Goal: Information Seeking & Learning: Check status

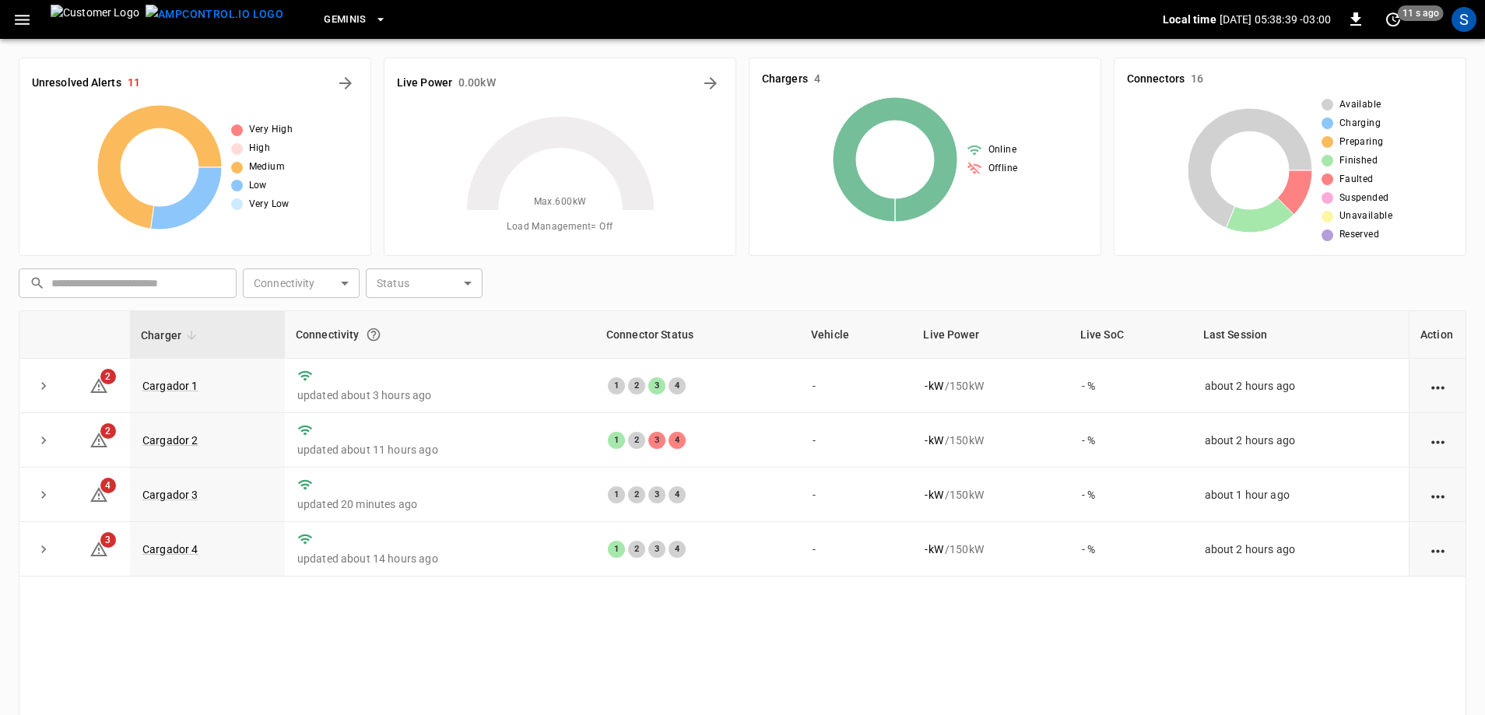
scroll to position [78, 0]
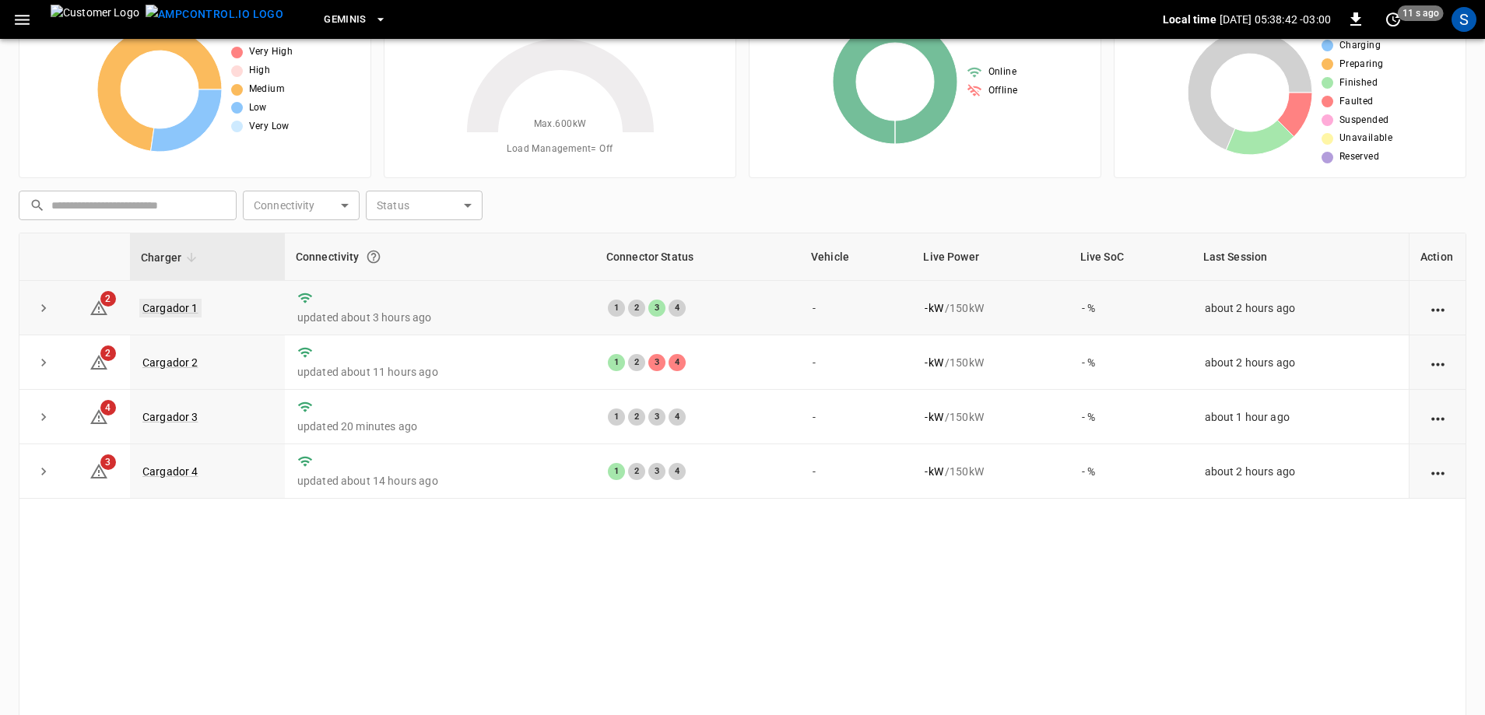
click at [184, 314] on td "Cargador 1" at bounding box center [207, 308] width 155 height 54
click at [167, 473] on link "Cargador 4" at bounding box center [170, 471] width 62 height 19
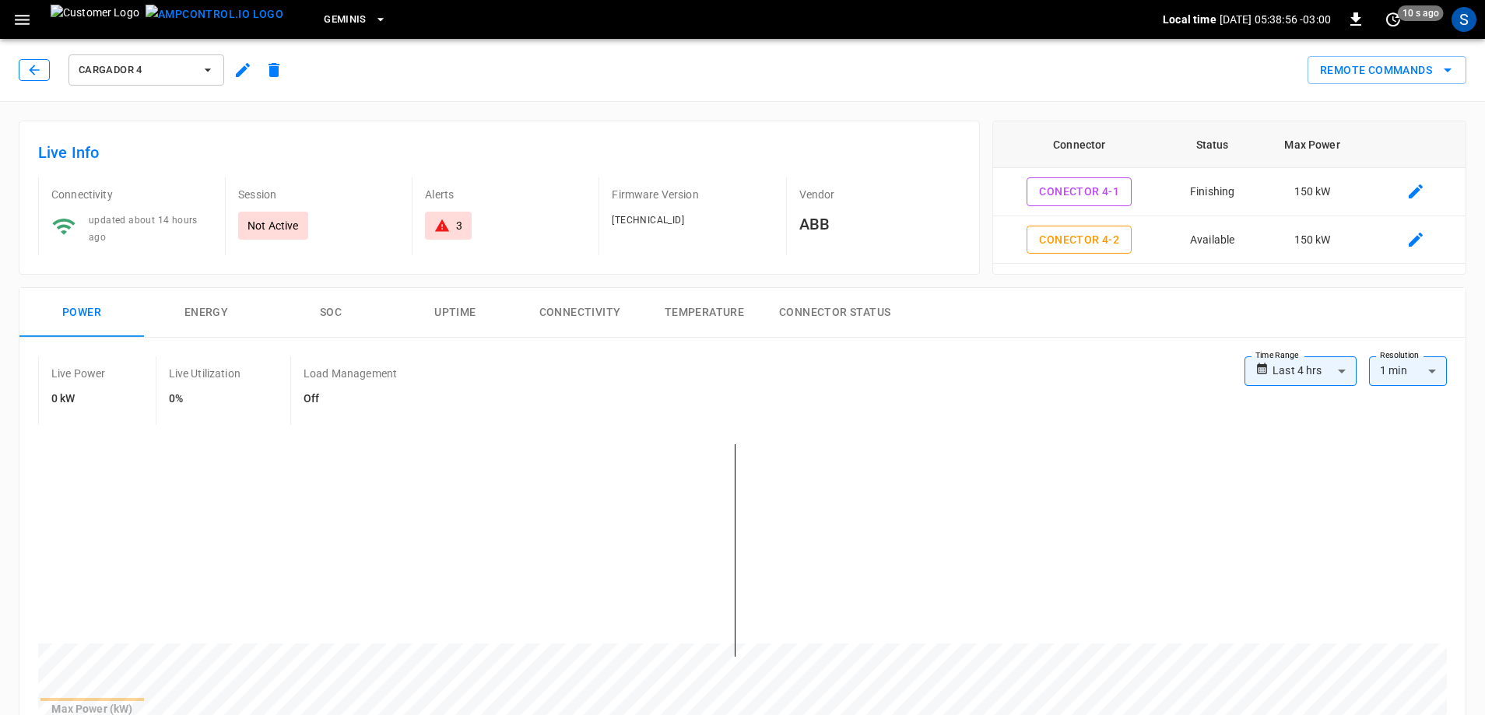
click at [30, 72] on icon "button" at bounding box center [34, 70] width 16 height 16
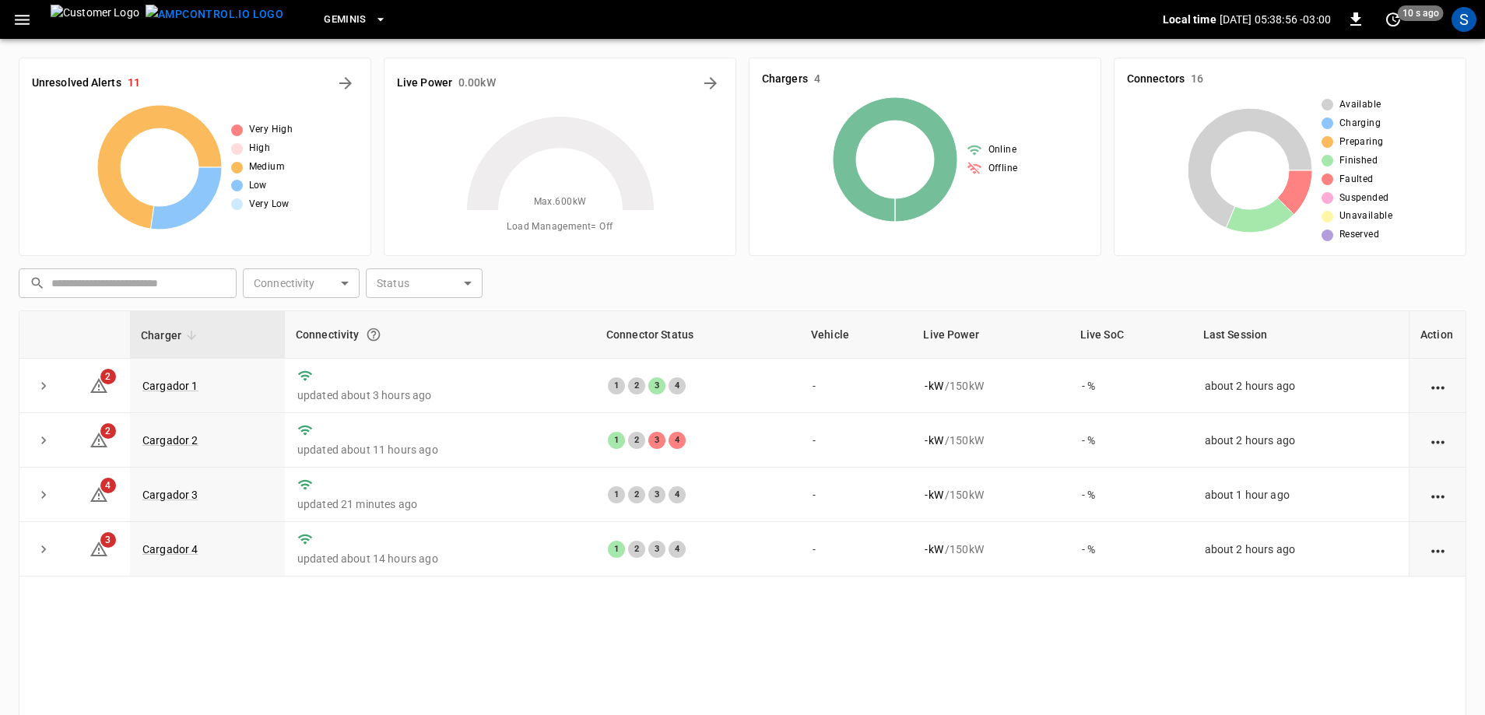
scroll to position [78, 0]
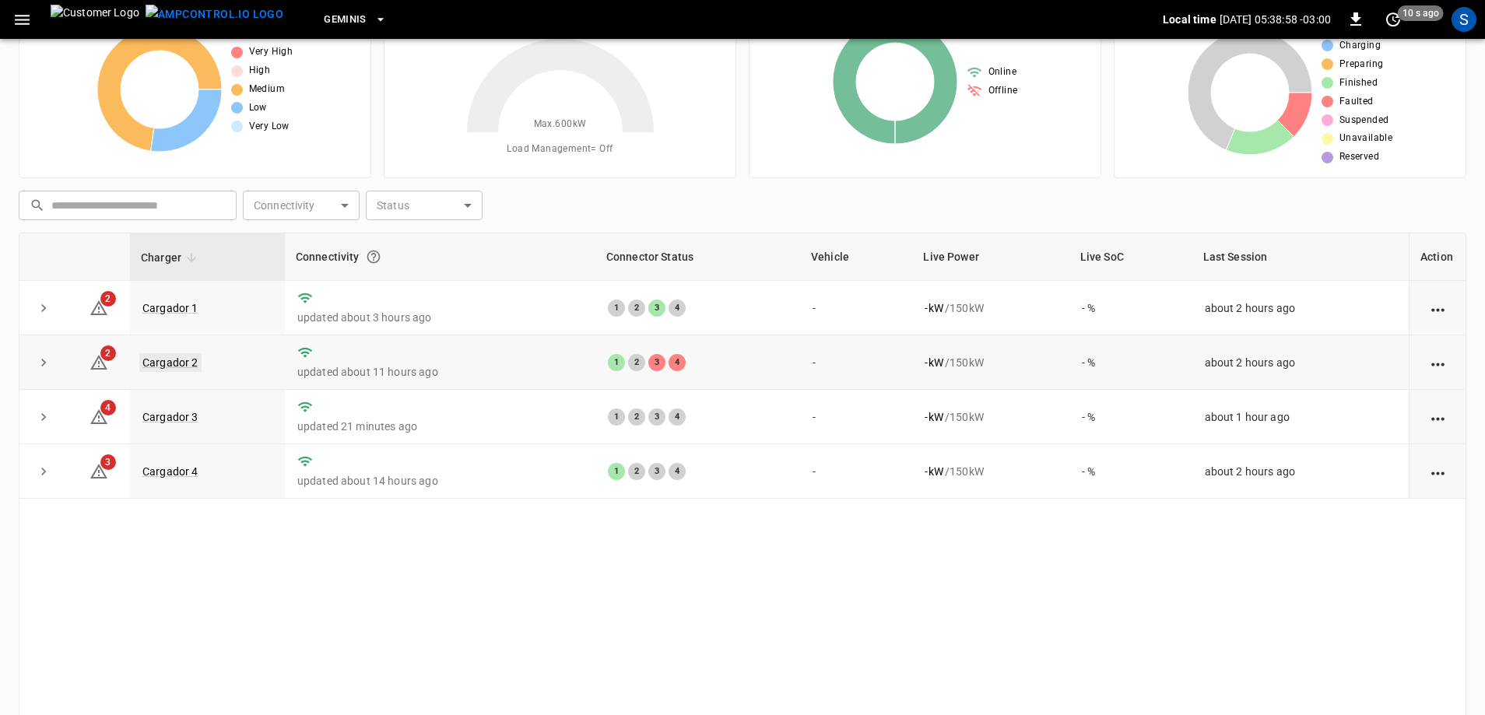
click at [184, 368] on link "Cargador 2" at bounding box center [170, 362] width 62 height 19
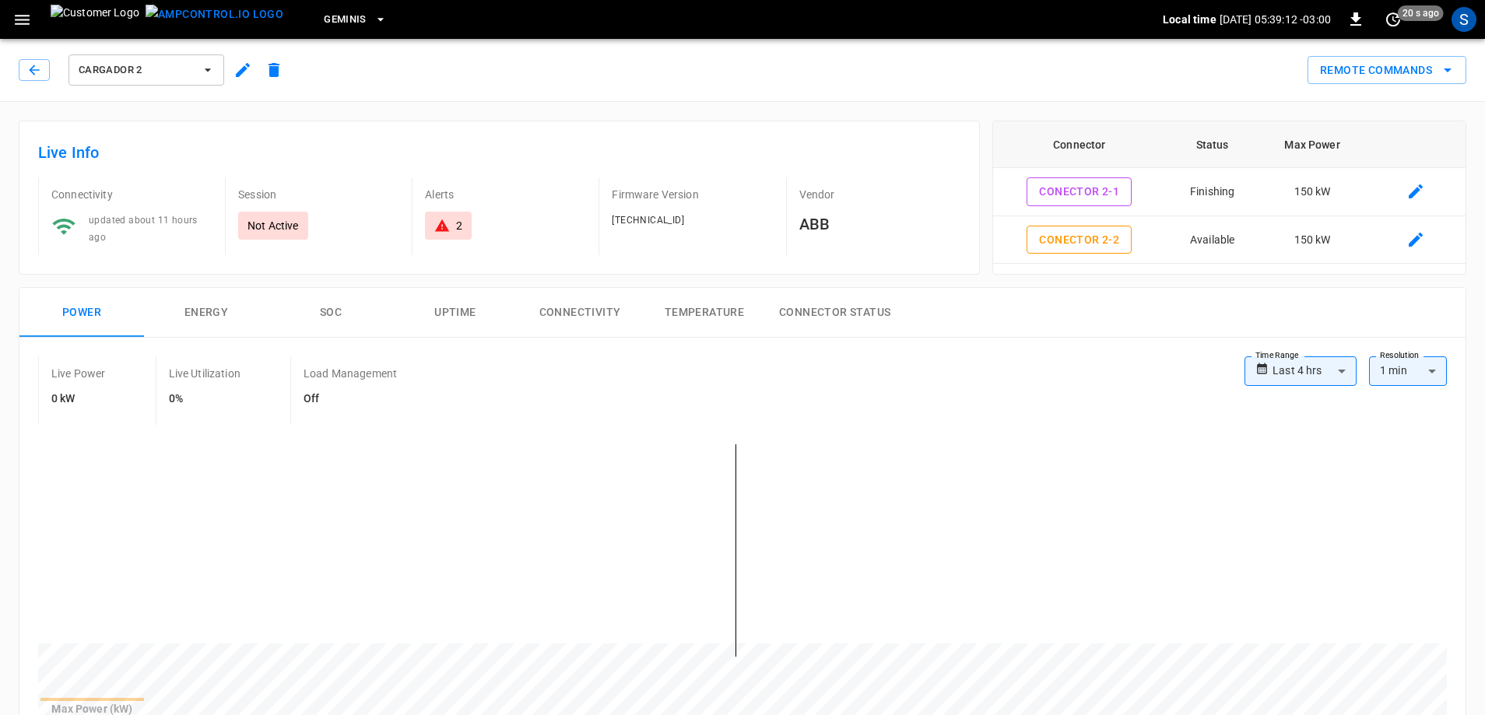
click at [53, 67] on div "Cargador 2" at bounding box center [154, 69] width 271 height 37
click at [40, 69] on icon "button" at bounding box center [34, 70] width 16 height 16
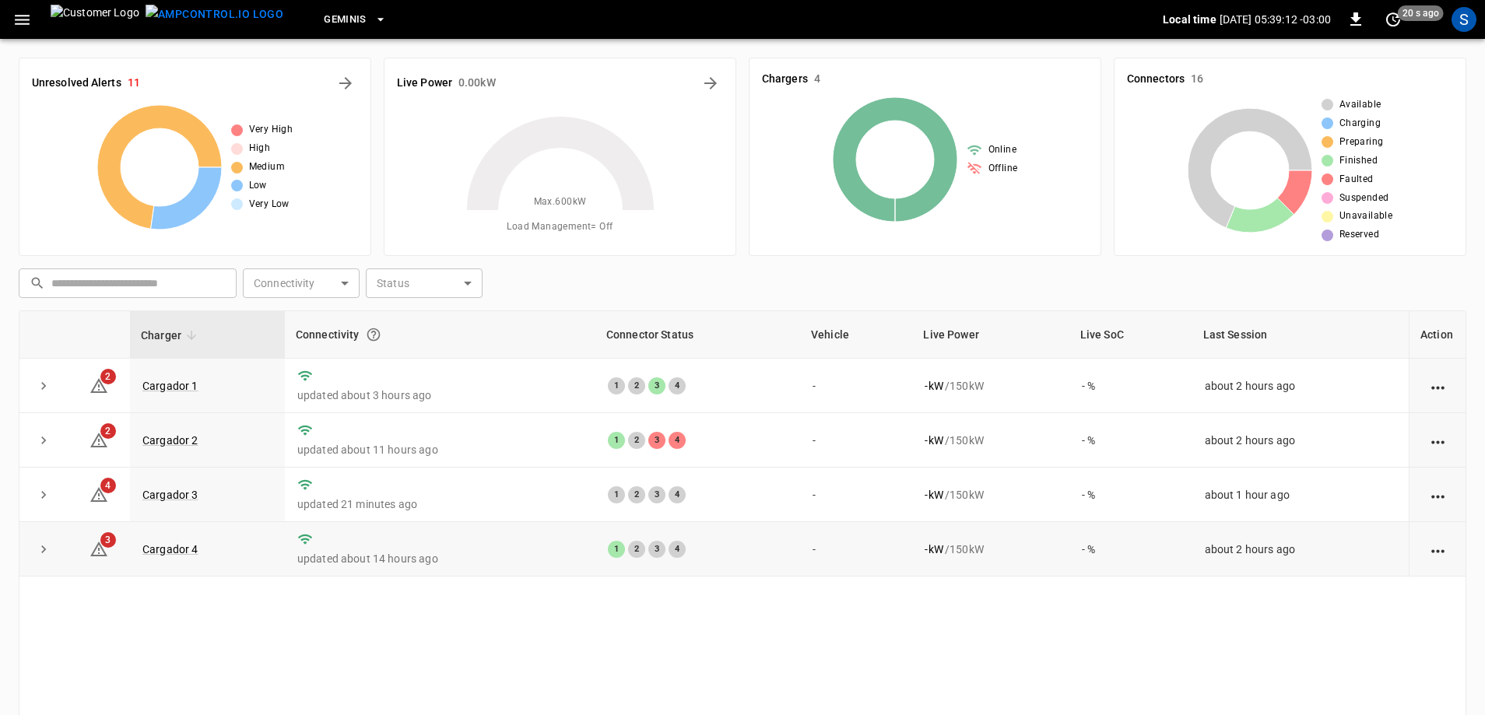
scroll to position [78, 0]
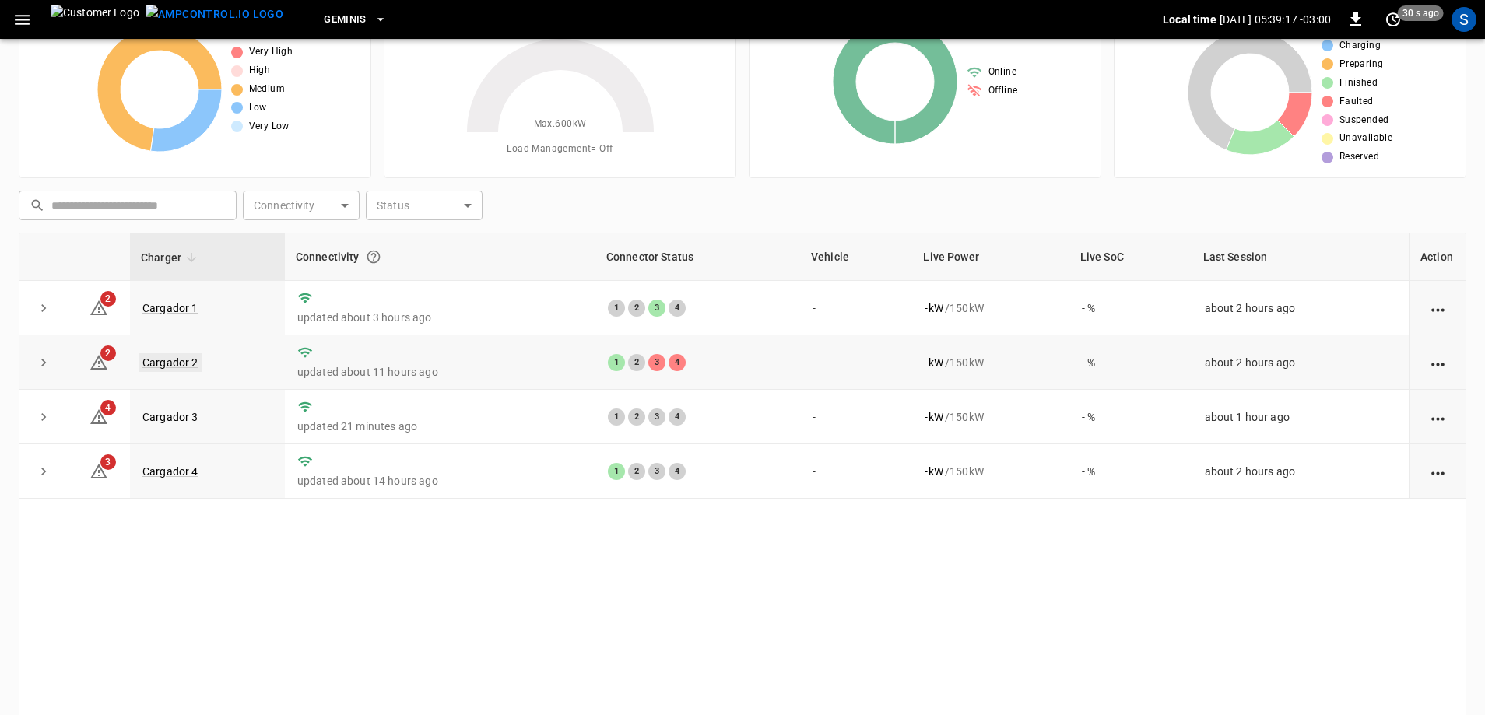
click at [168, 362] on link "Cargador 2" at bounding box center [170, 362] width 62 height 19
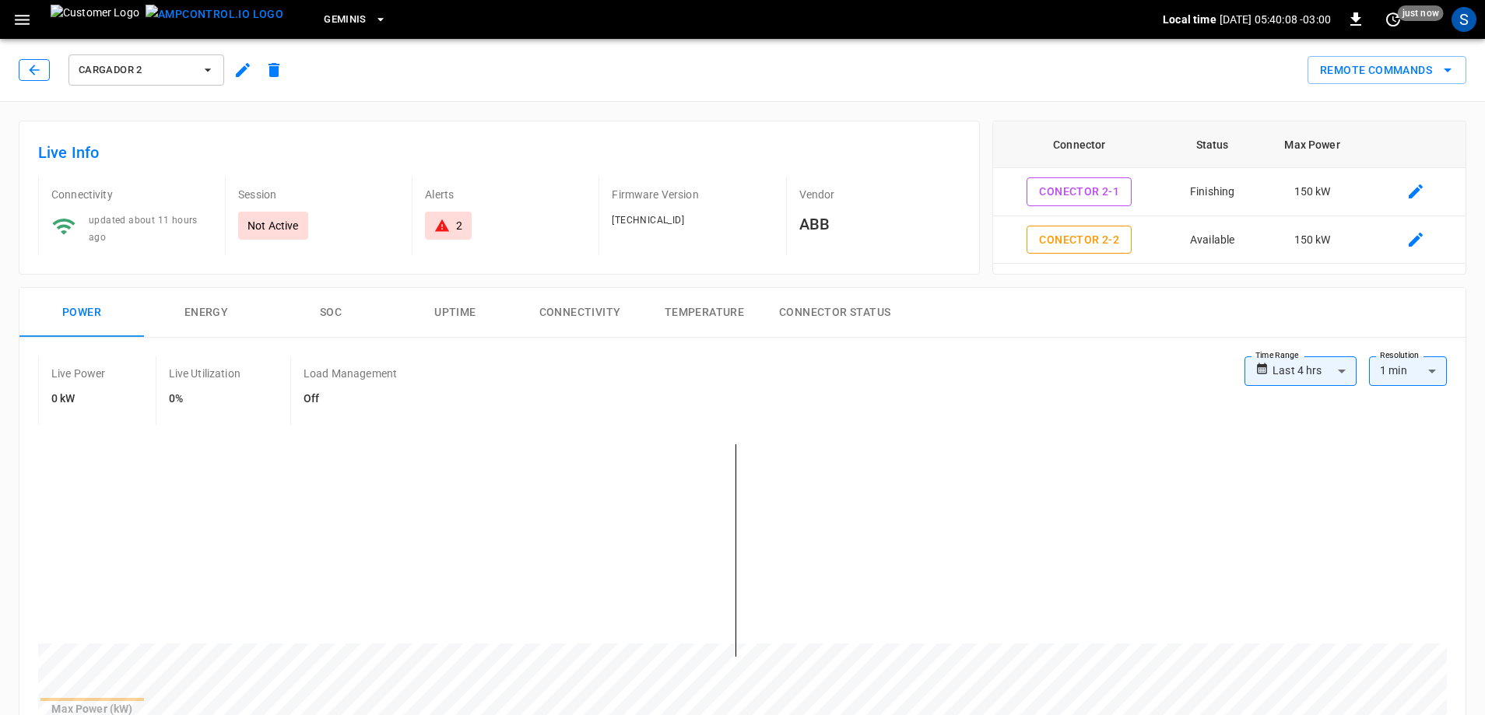
click at [33, 72] on icon "button" at bounding box center [34, 70] width 16 height 16
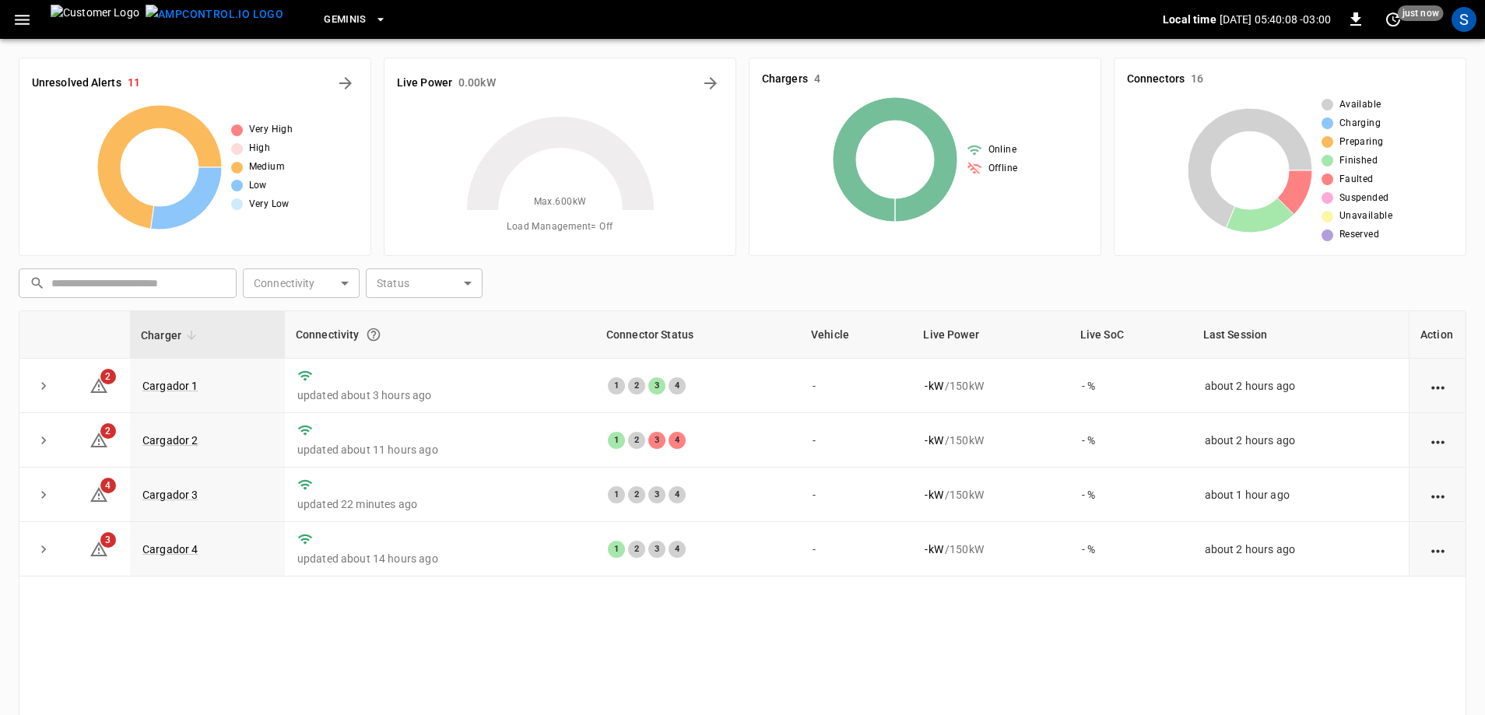
scroll to position [78, 0]
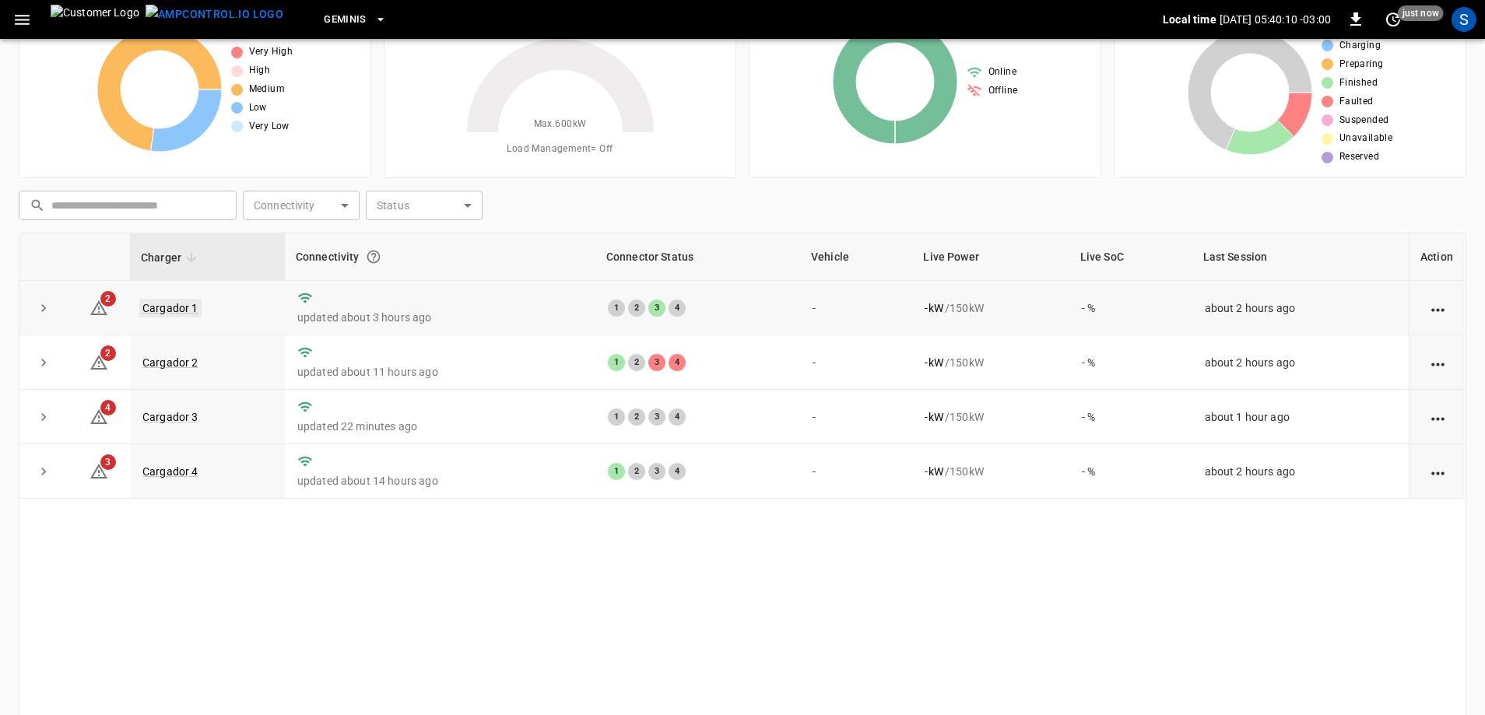
click at [174, 303] on link "Cargador 1" at bounding box center [170, 308] width 62 height 19
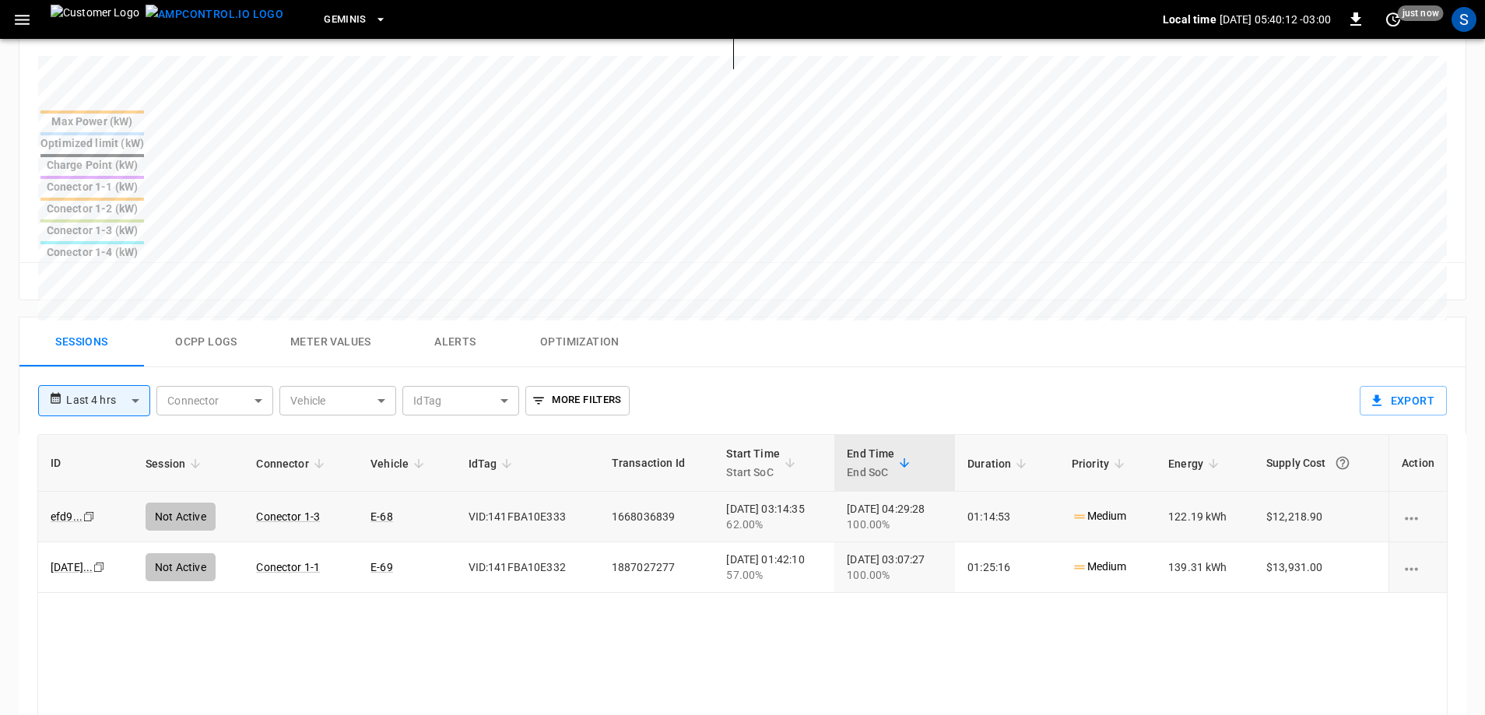
scroll to position [623, 0]
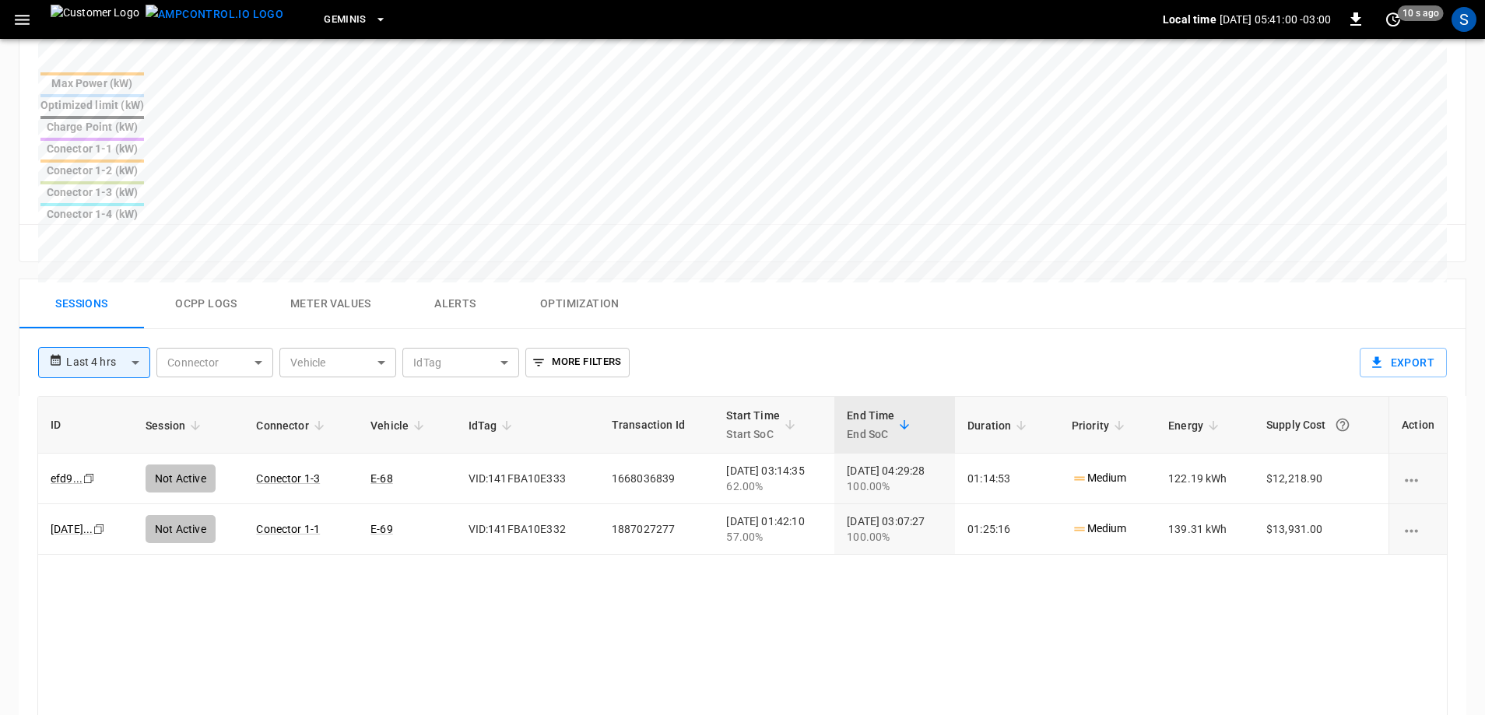
click at [135, 251] on body "**********" at bounding box center [742, 167] width 1485 height 1580
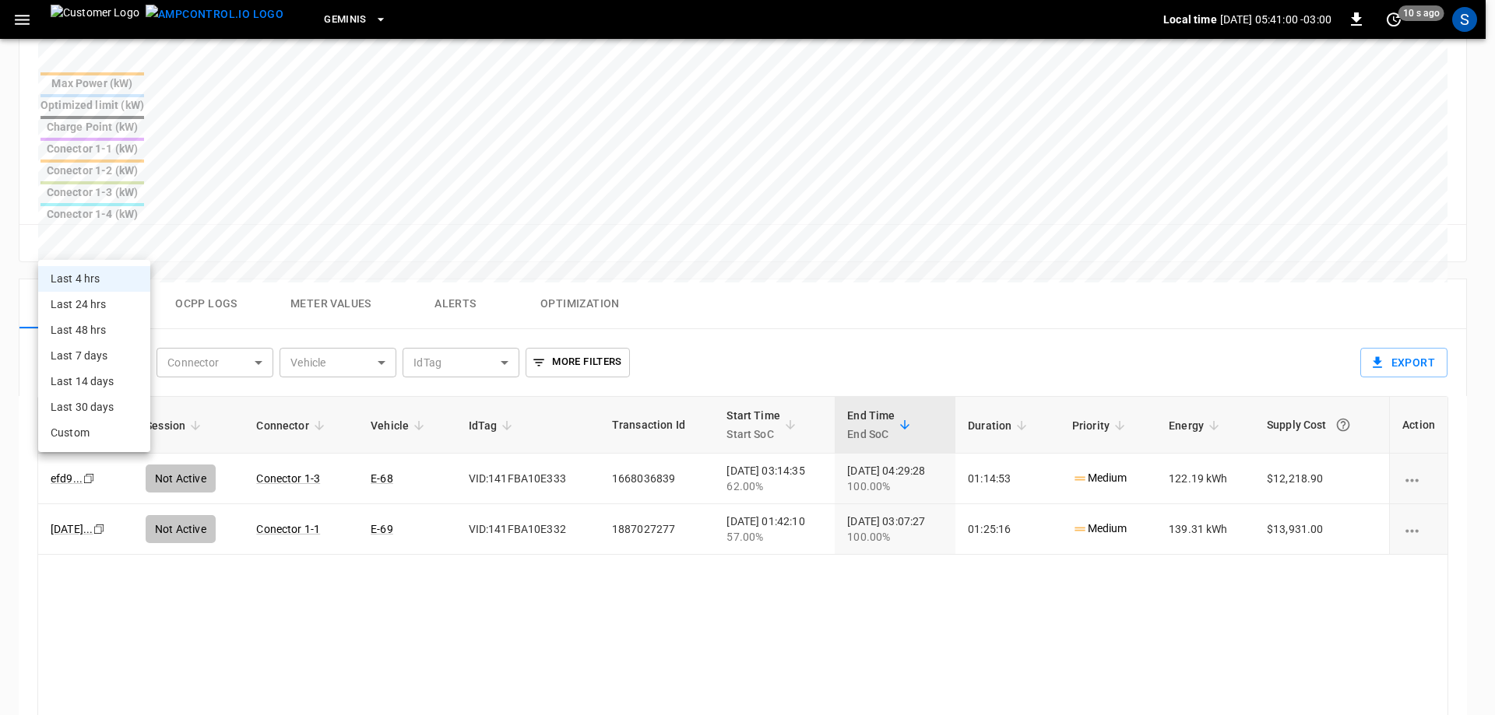
click at [114, 302] on li "Last 24 hrs" at bounding box center [94, 305] width 112 height 26
type input "**********"
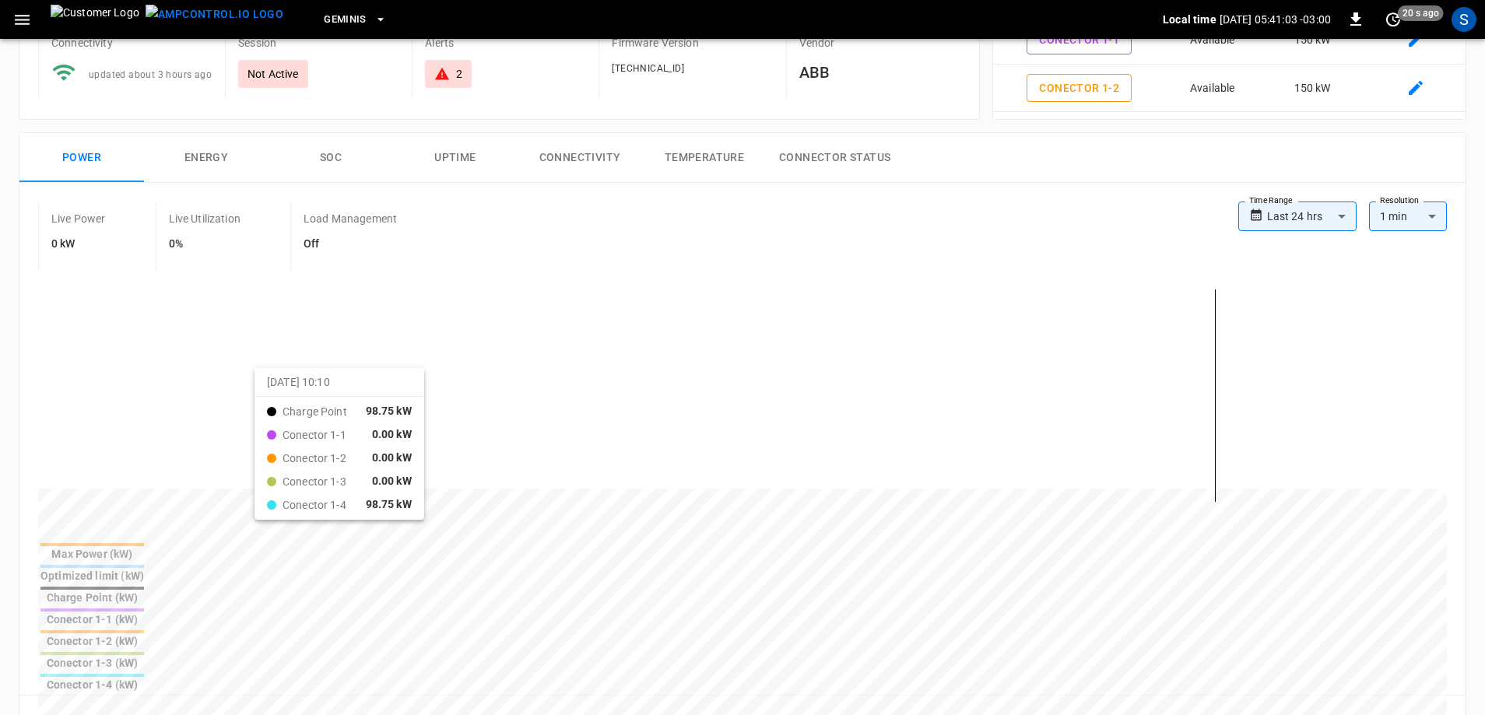
scroll to position [0, 0]
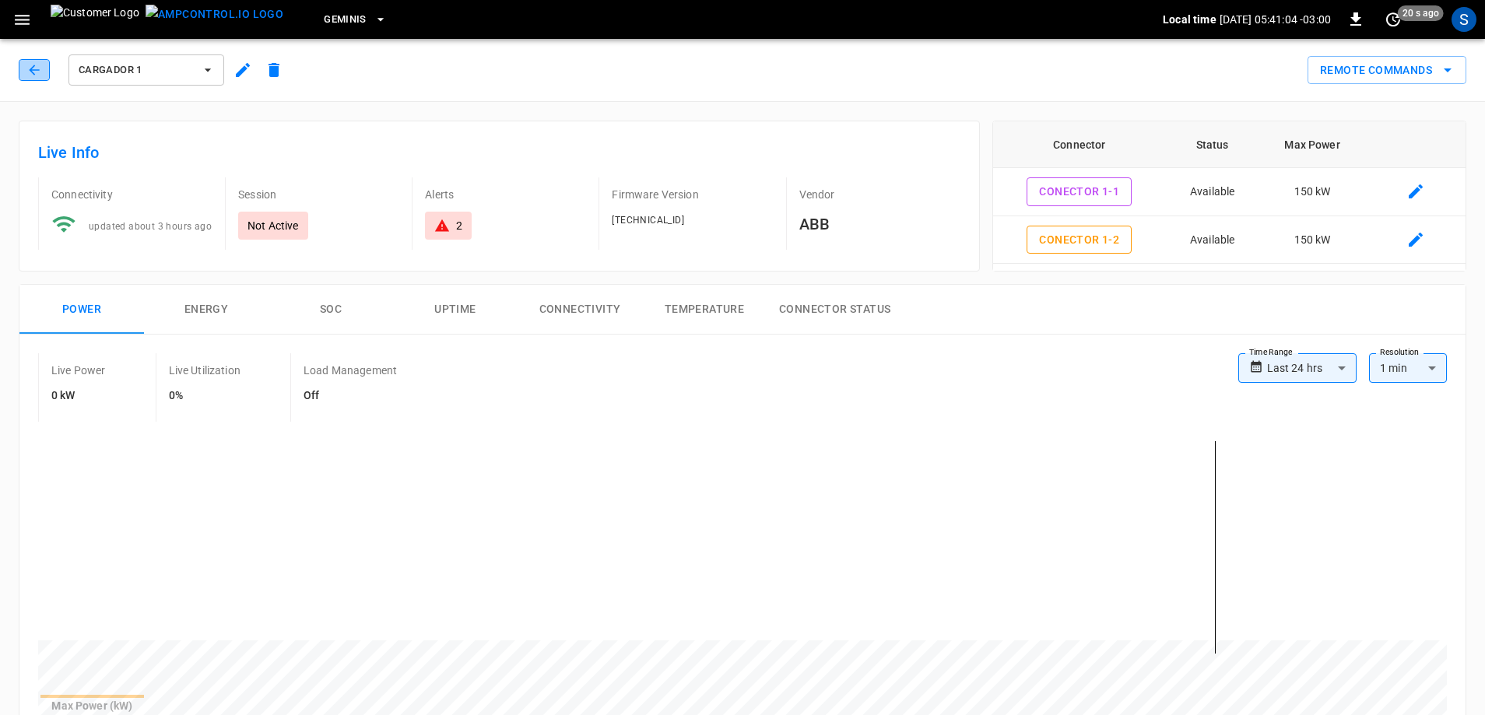
click at [41, 68] on icon "button" at bounding box center [34, 70] width 16 height 16
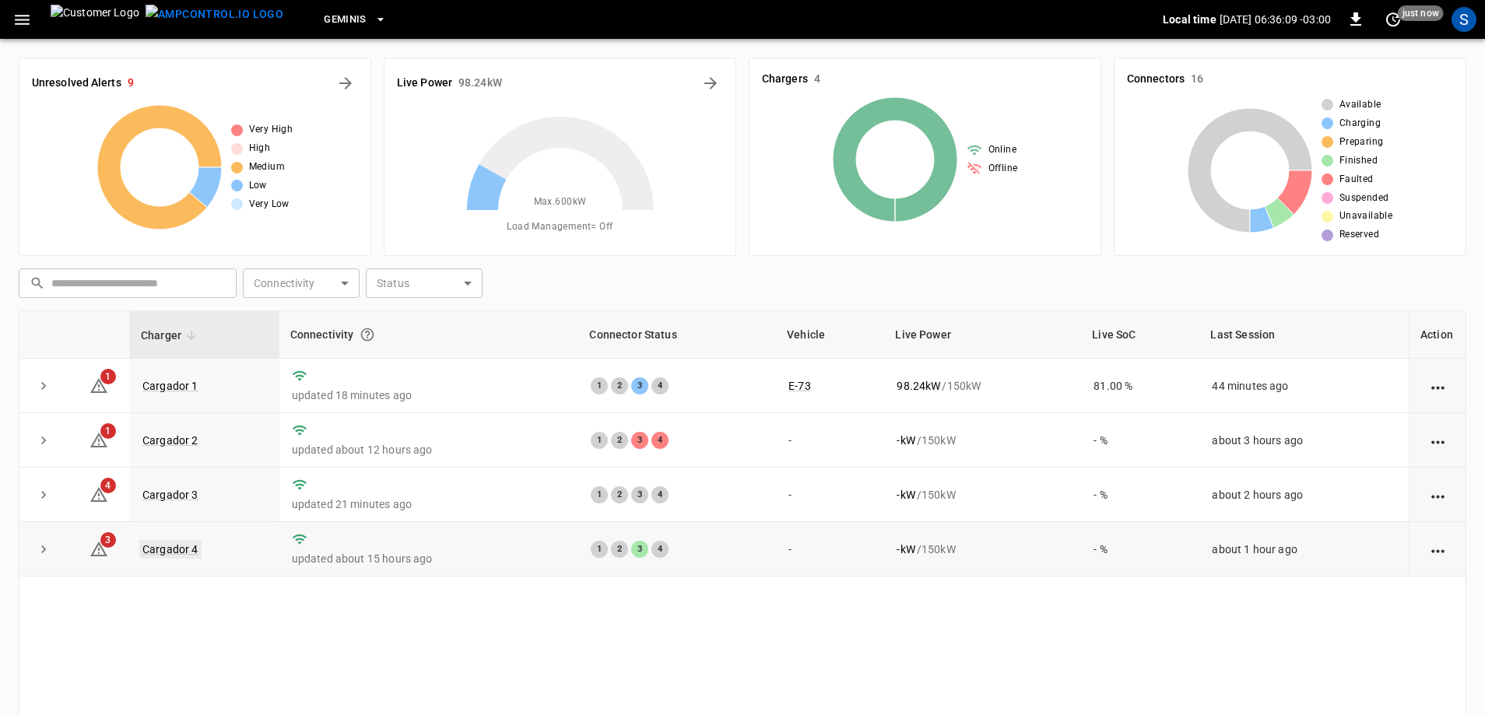
click at [167, 545] on link "Cargador 4" at bounding box center [170, 549] width 62 height 19
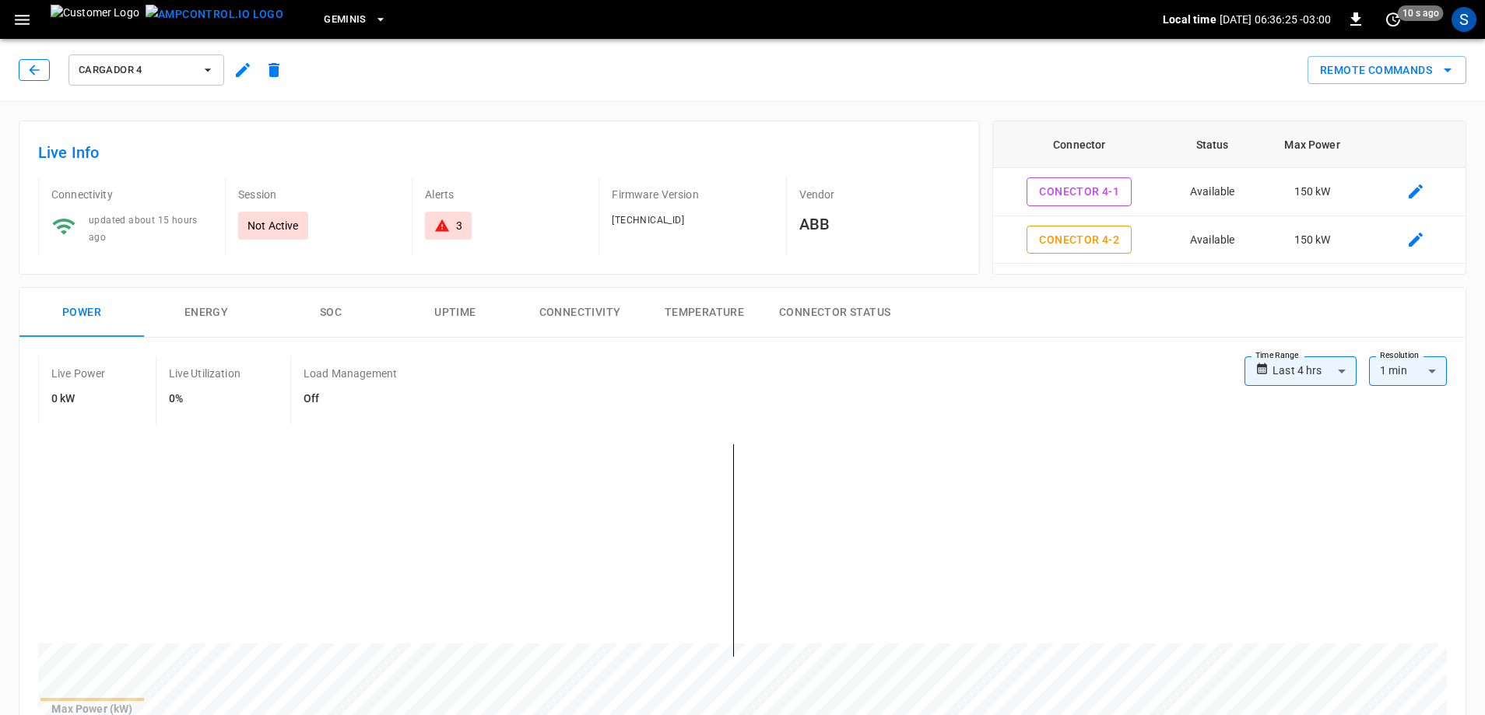
click at [40, 70] on icon "button" at bounding box center [34, 70] width 16 height 16
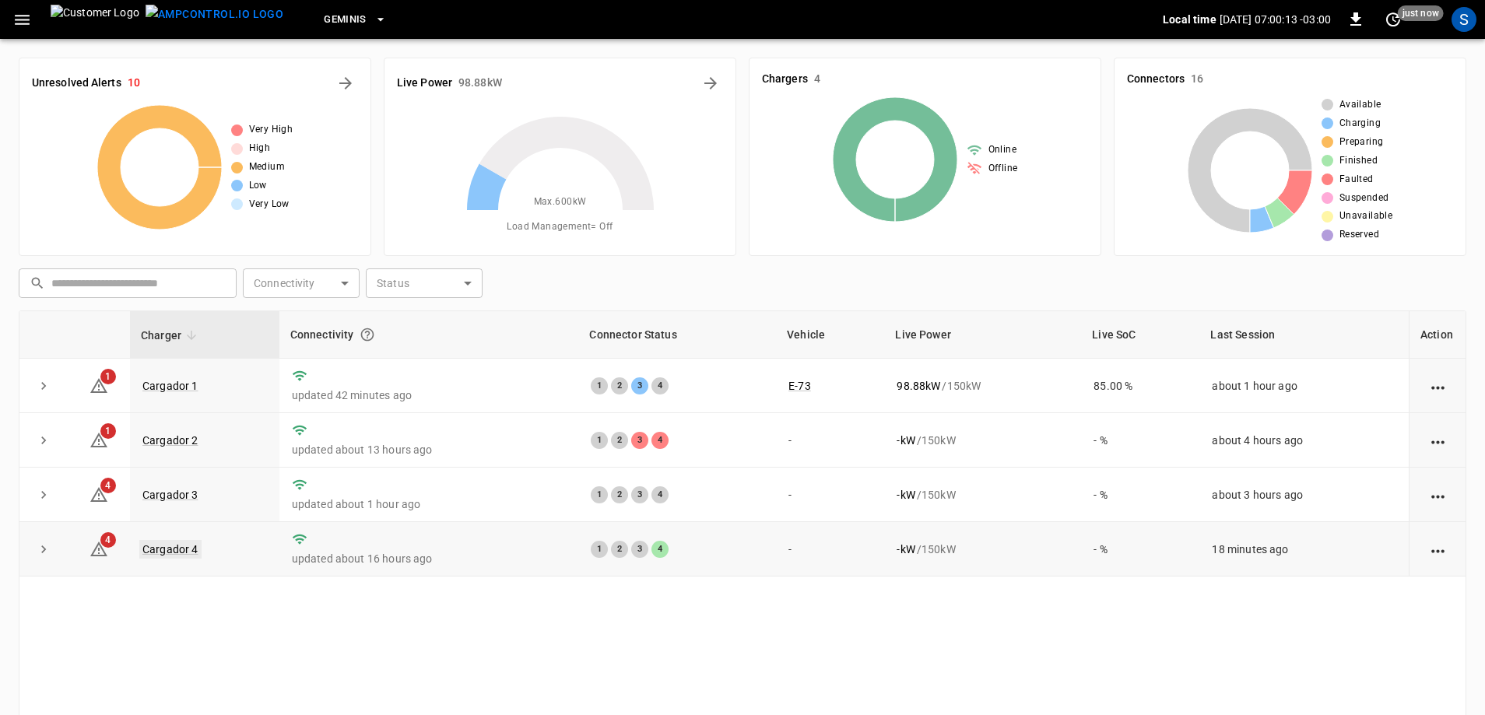
click at [176, 551] on link "Cargador 4" at bounding box center [170, 549] width 62 height 19
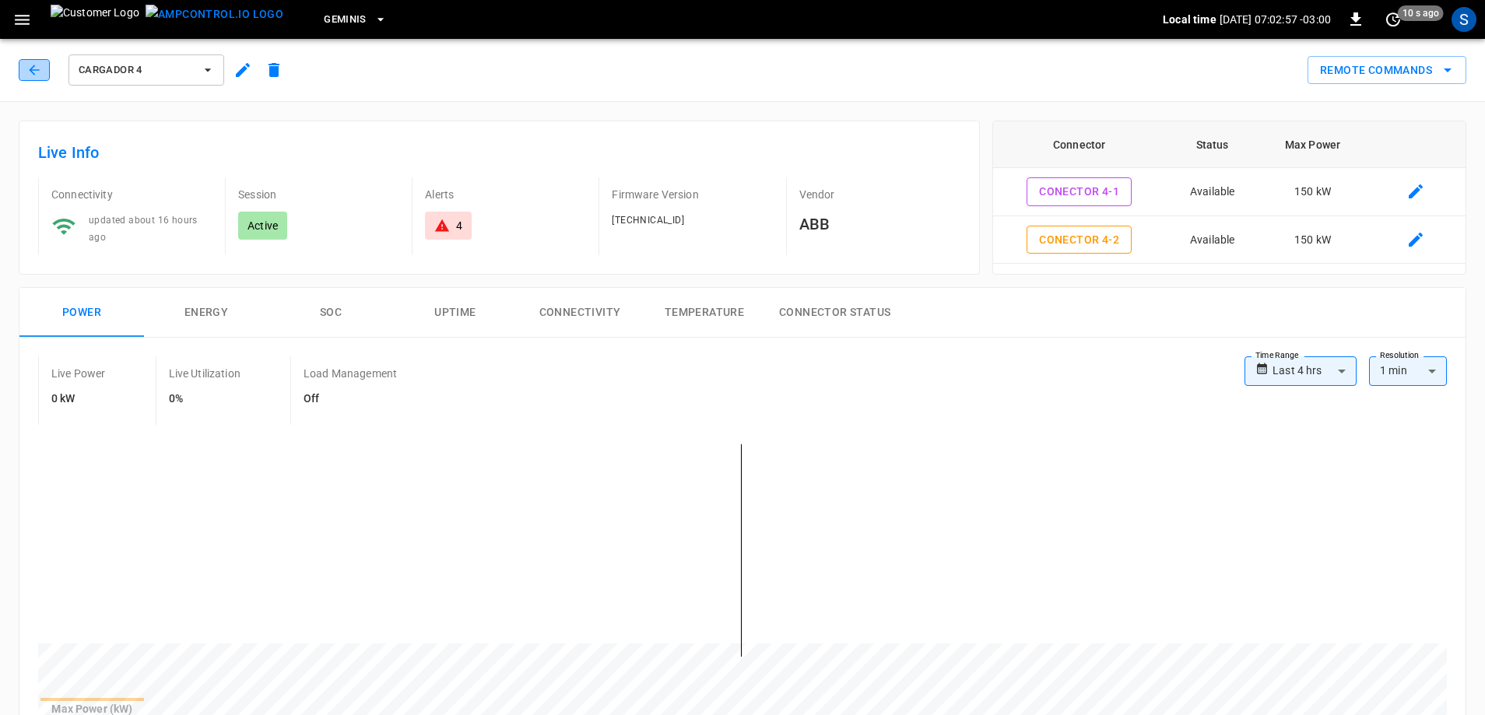
click at [34, 68] on icon "button" at bounding box center [34, 70] width 16 height 16
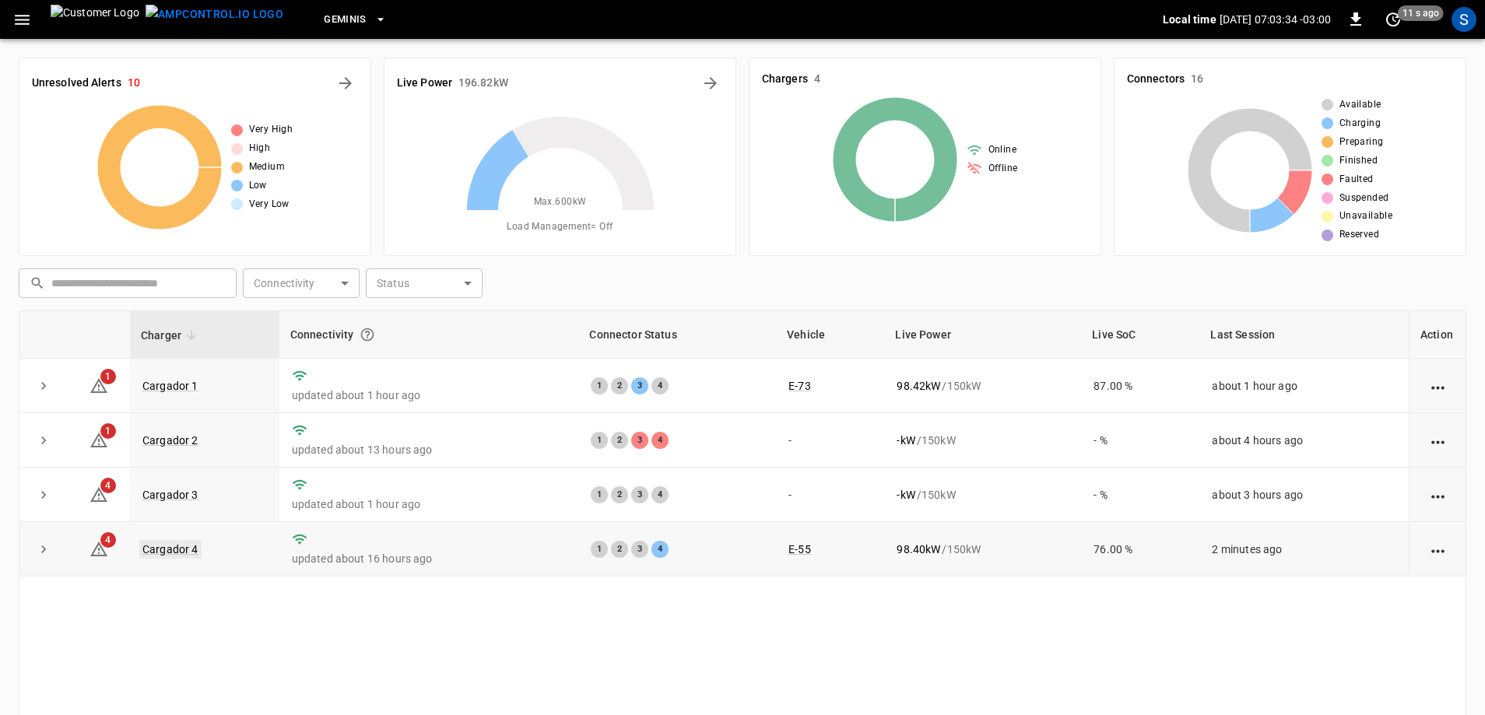
click at [174, 546] on link "Cargador 4" at bounding box center [170, 549] width 62 height 19
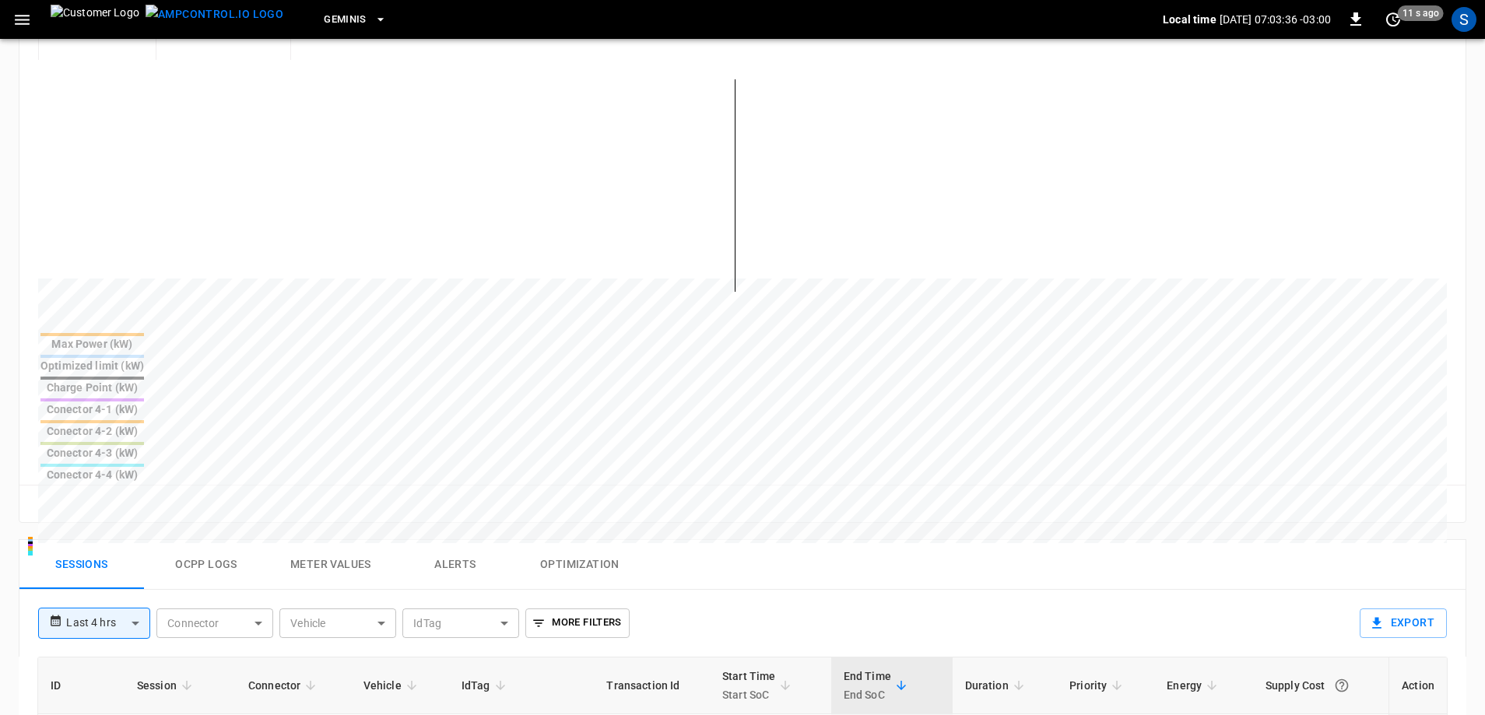
scroll to position [389, 0]
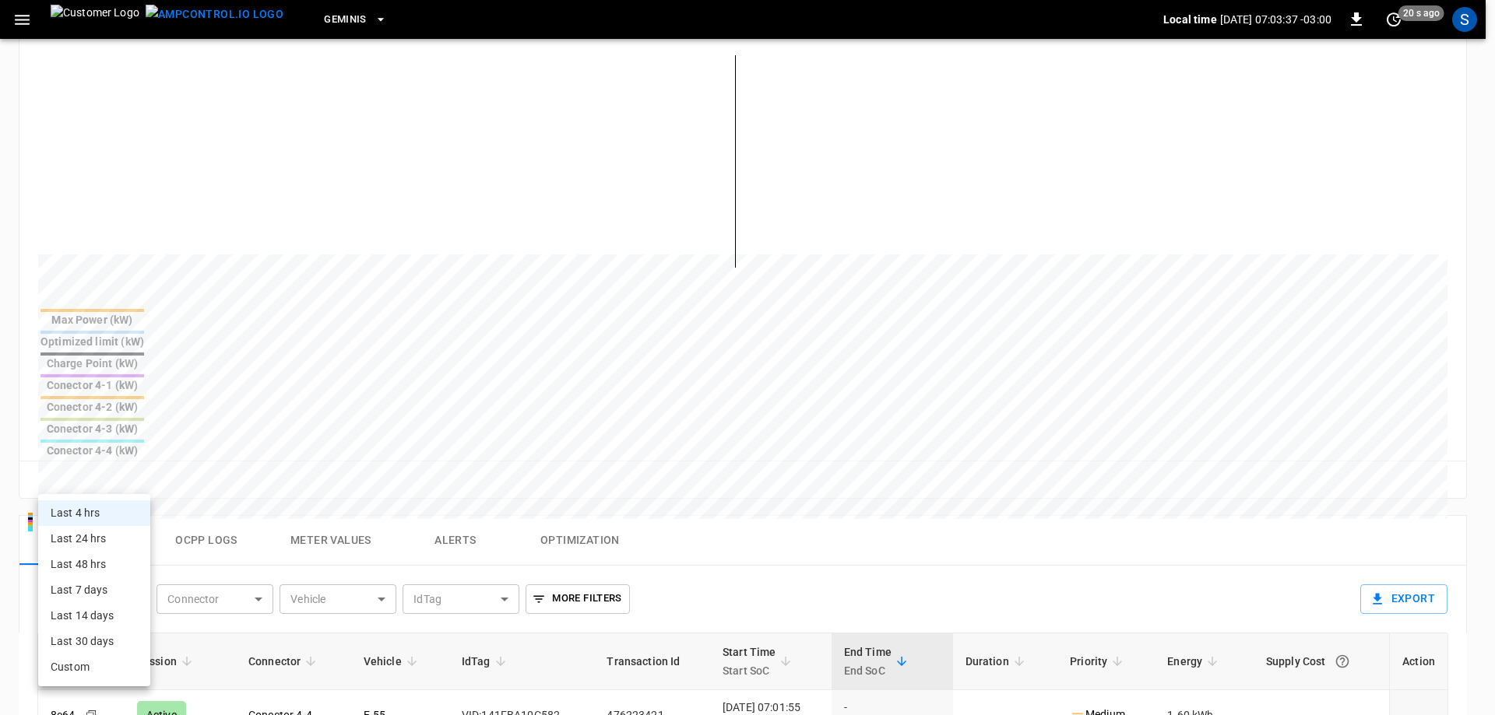
click at [126, 488] on body "**********" at bounding box center [747, 402] width 1495 height 1583
drag, startPoint x: 104, startPoint y: 529, endPoint x: 218, endPoint y: 433, distance: 148.6
click at [104, 529] on li "Last 24 hrs" at bounding box center [94, 539] width 112 height 26
type input "**********"
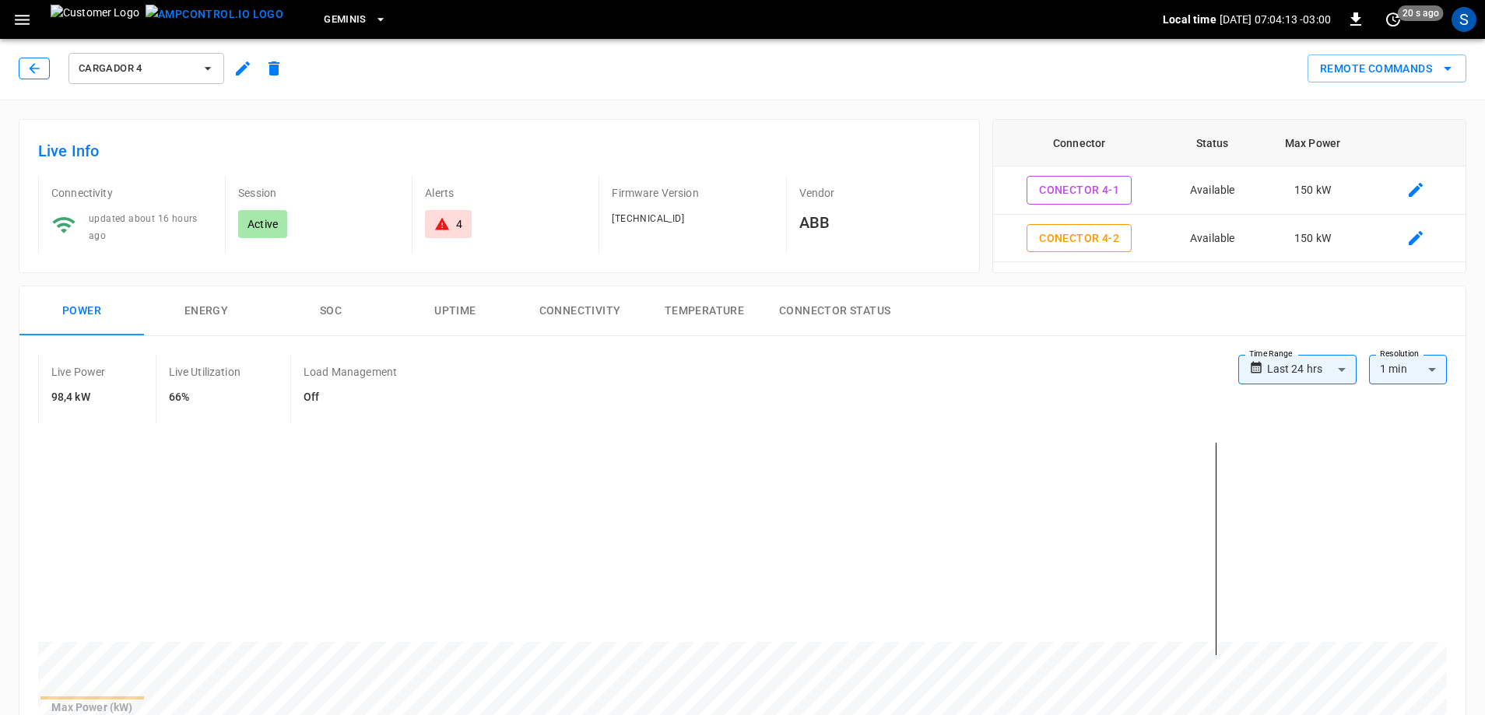
scroll to position [0, 0]
click at [30, 72] on icon "button" at bounding box center [34, 70] width 16 height 16
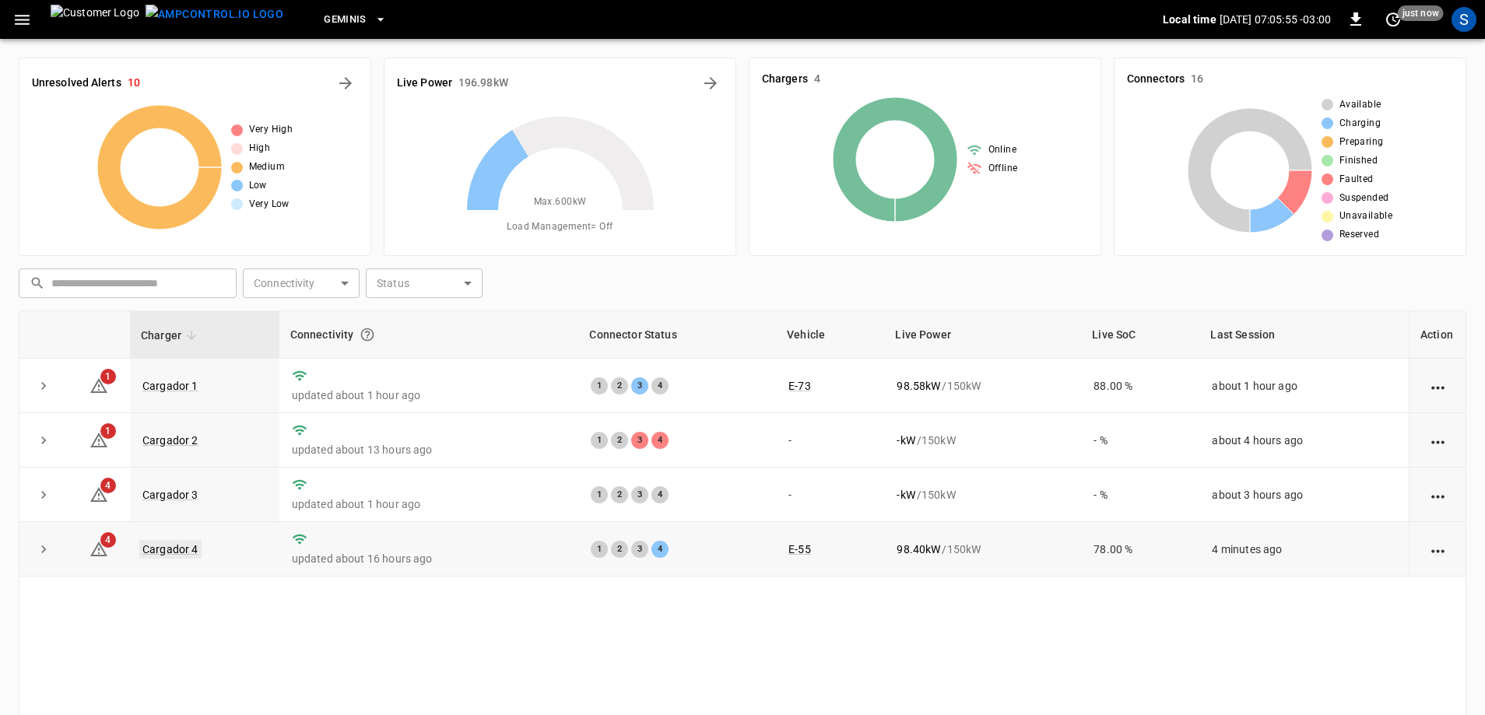
click at [177, 548] on link "Cargador 4" at bounding box center [170, 549] width 62 height 19
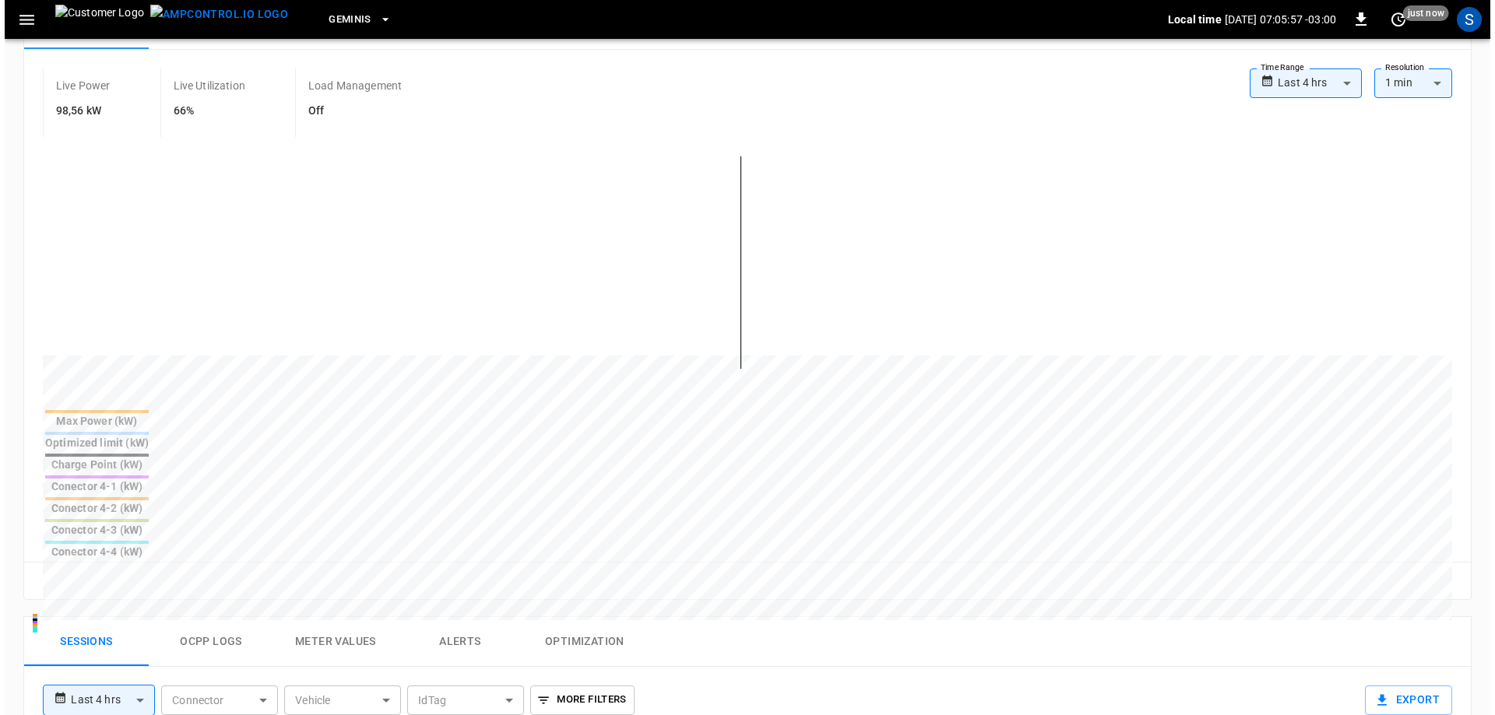
scroll to position [311, 0]
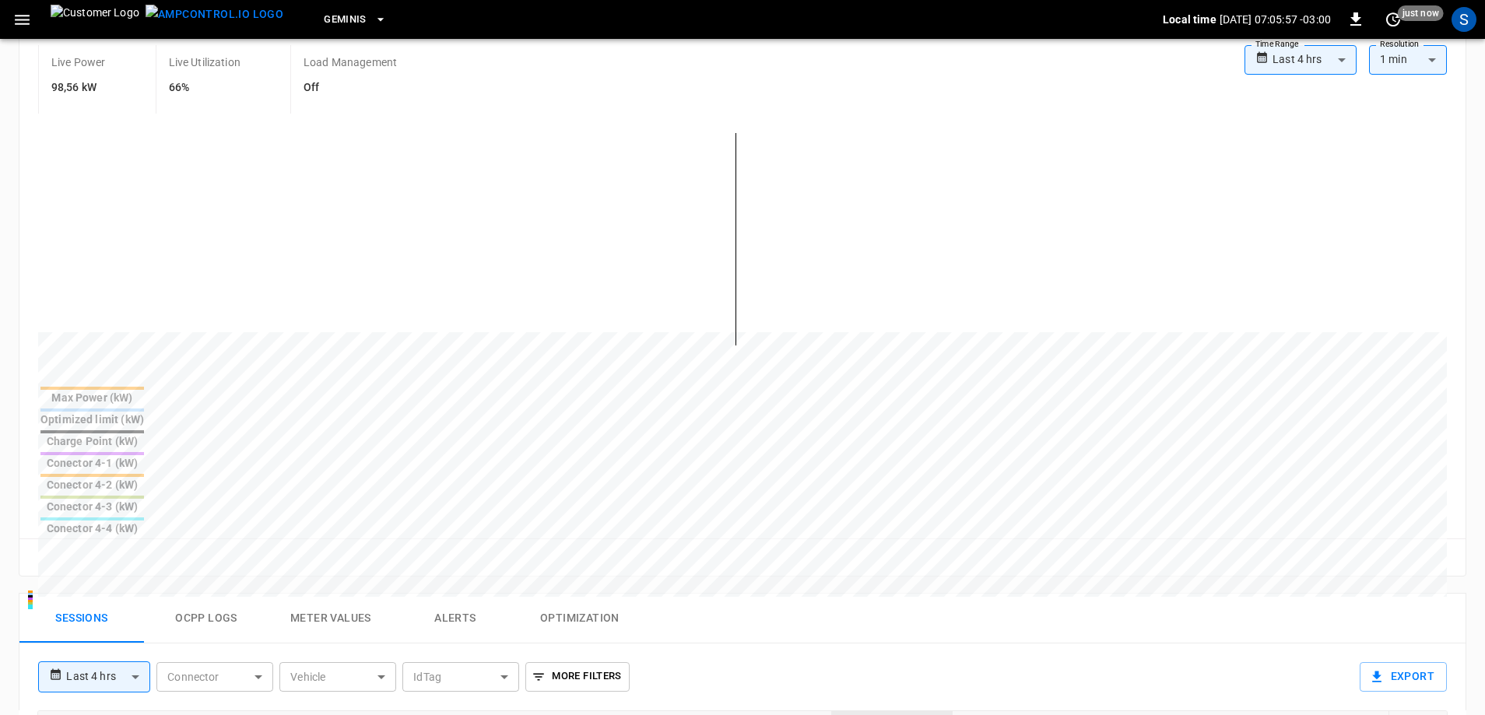
click at [139, 559] on body "**********" at bounding box center [742, 480] width 1485 height 1583
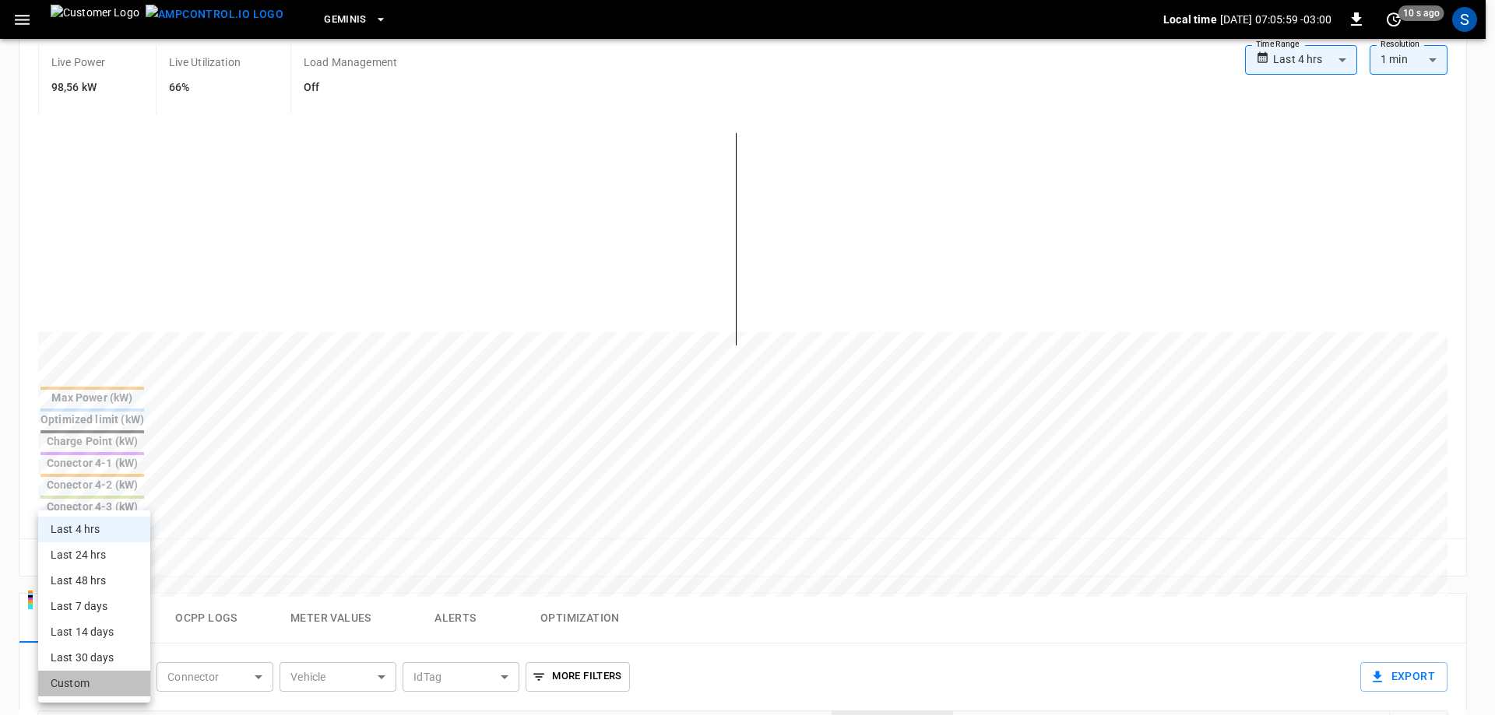
click at [97, 681] on li "Custom" at bounding box center [94, 684] width 112 height 26
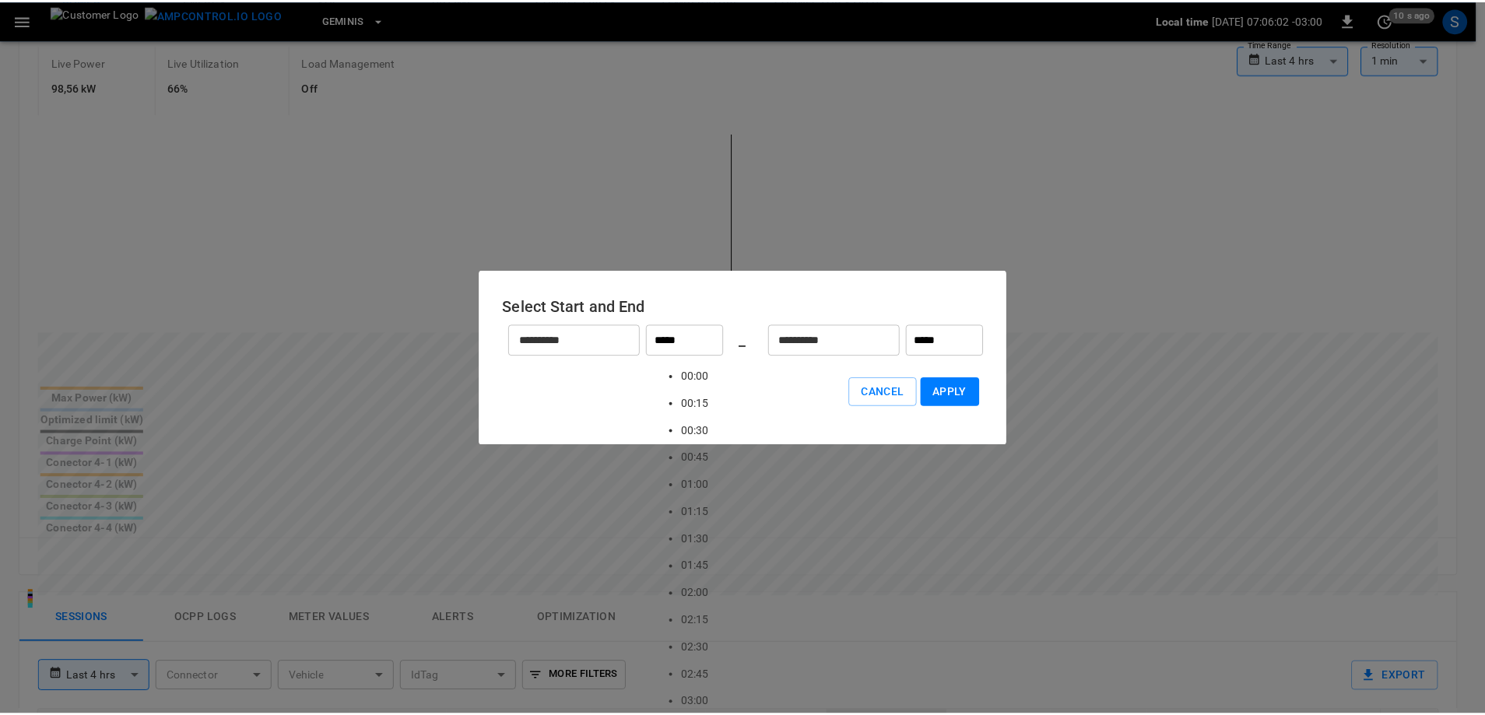
scroll to position [695, 0]
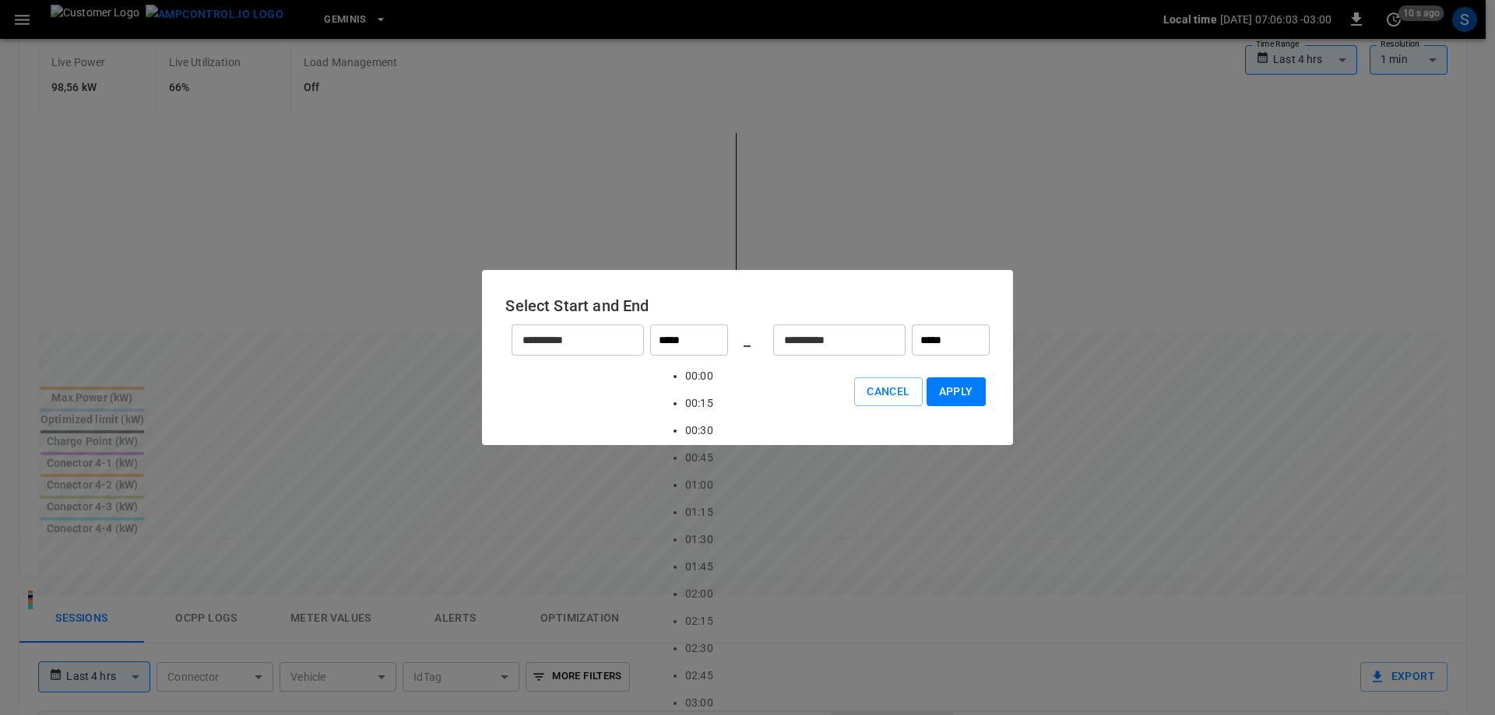
drag, startPoint x: 671, startPoint y: 345, endPoint x: 661, endPoint y: 345, distance: 10.1
click at [661, 345] on input "*****" at bounding box center [689, 340] width 78 height 31
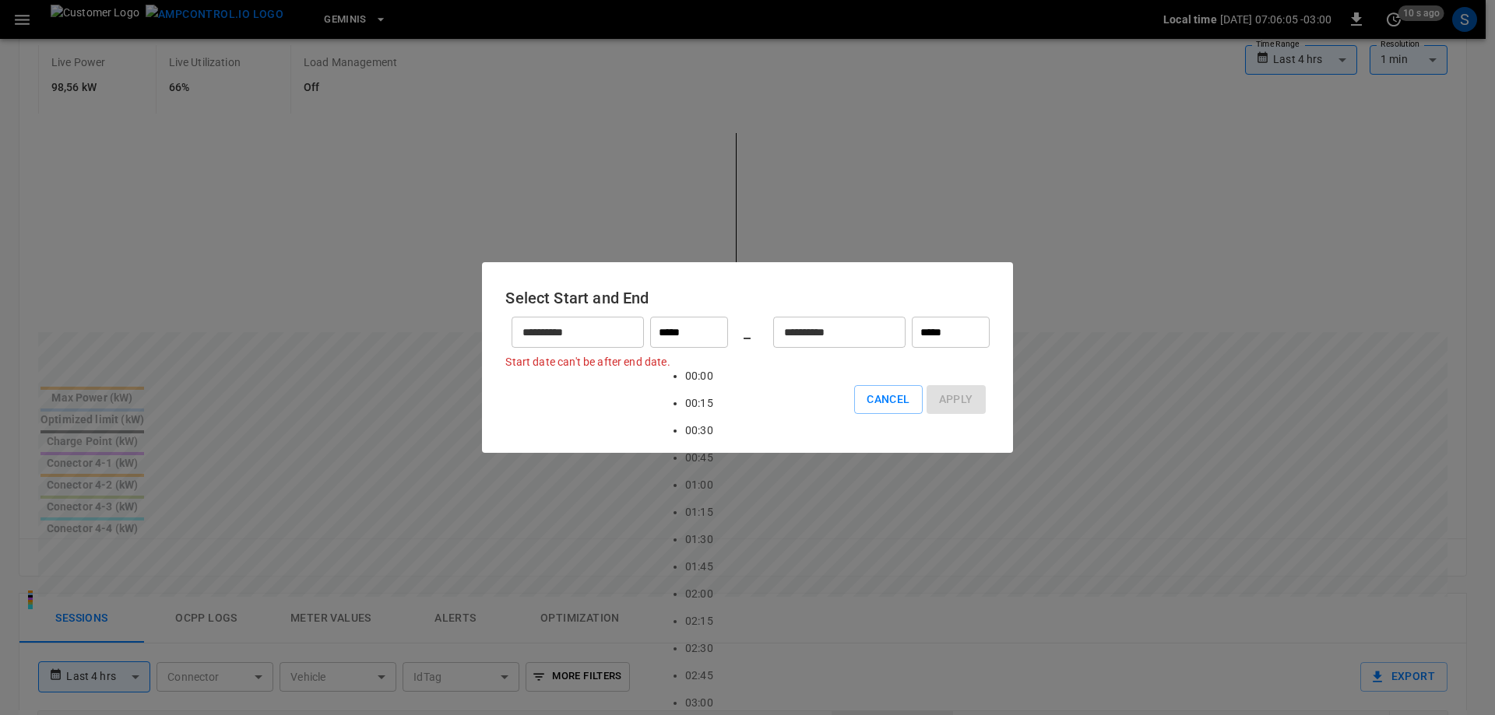
type input "*****"
click at [613, 340] on input "**********" at bounding box center [568, 332] width 115 height 41
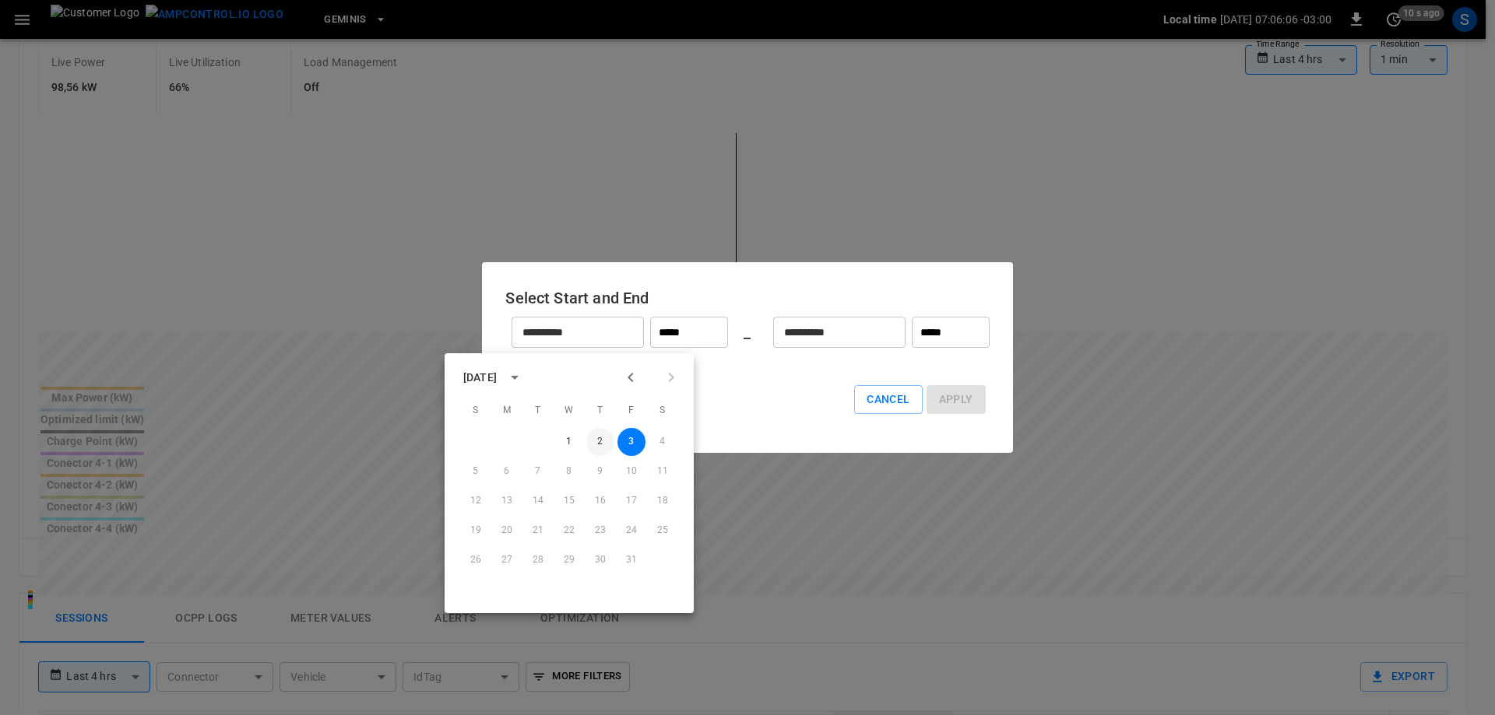
click at [604, 438] on button "2" at bounding box center [600, 442] width 28 height 28
type input "**********"
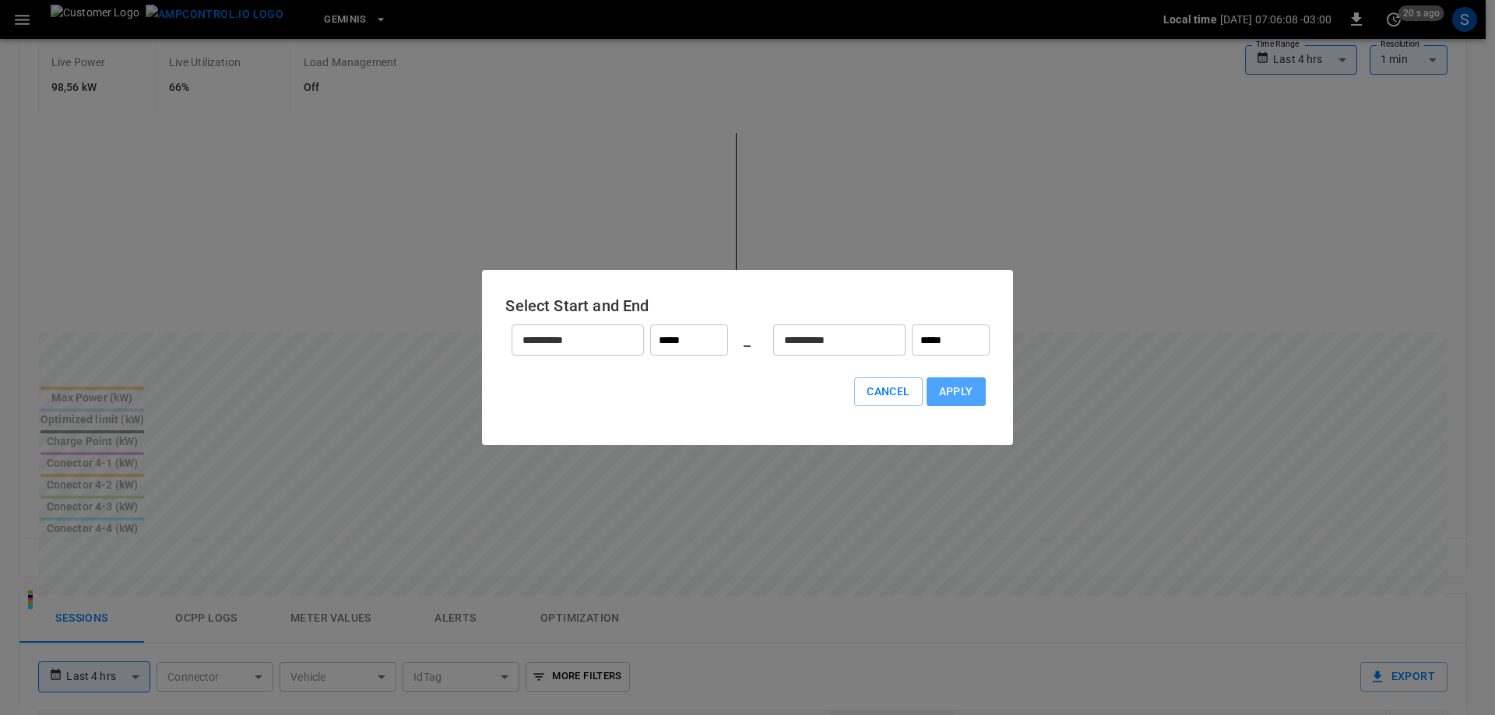
click at [961, 395] on button "Apply" at bounding box center [955, 392] width 59 height 29
type input "******"
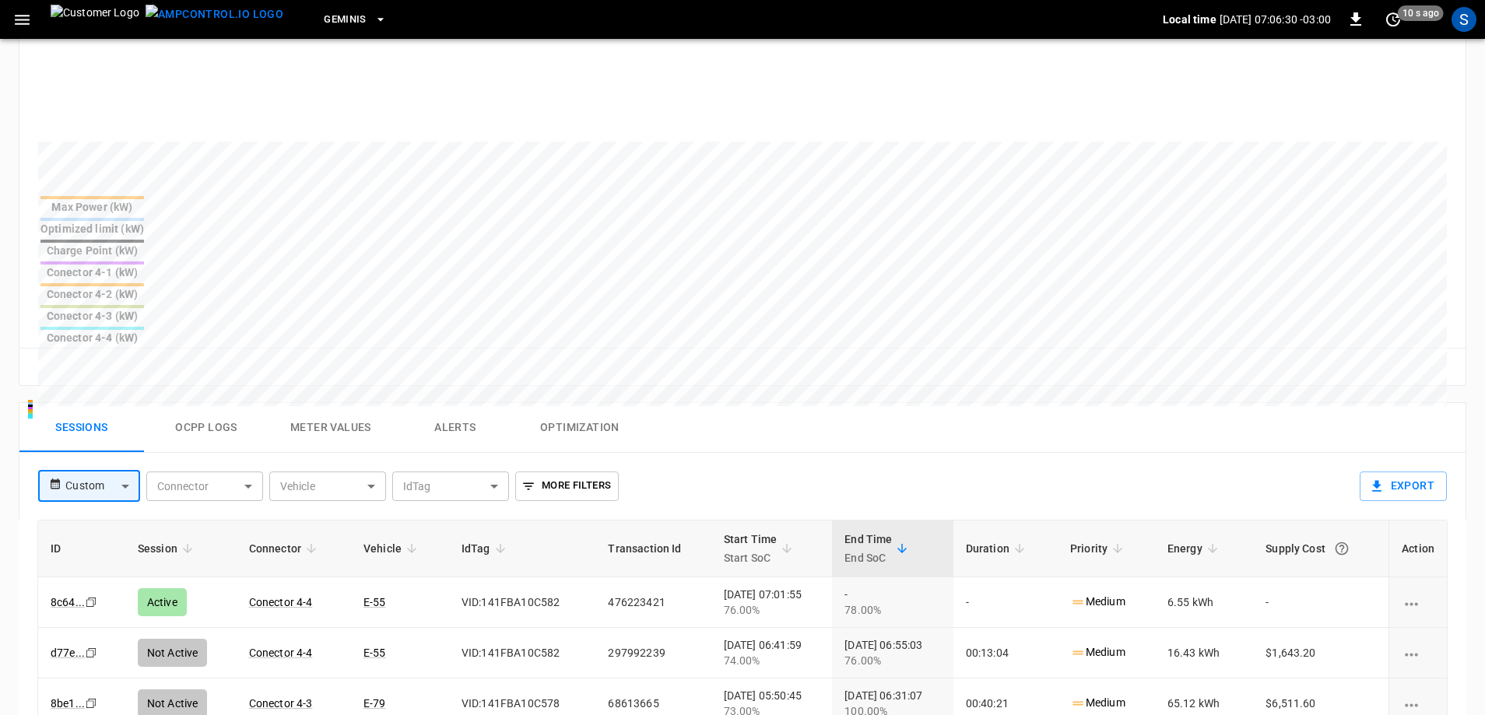
scroll to position [203, 0]
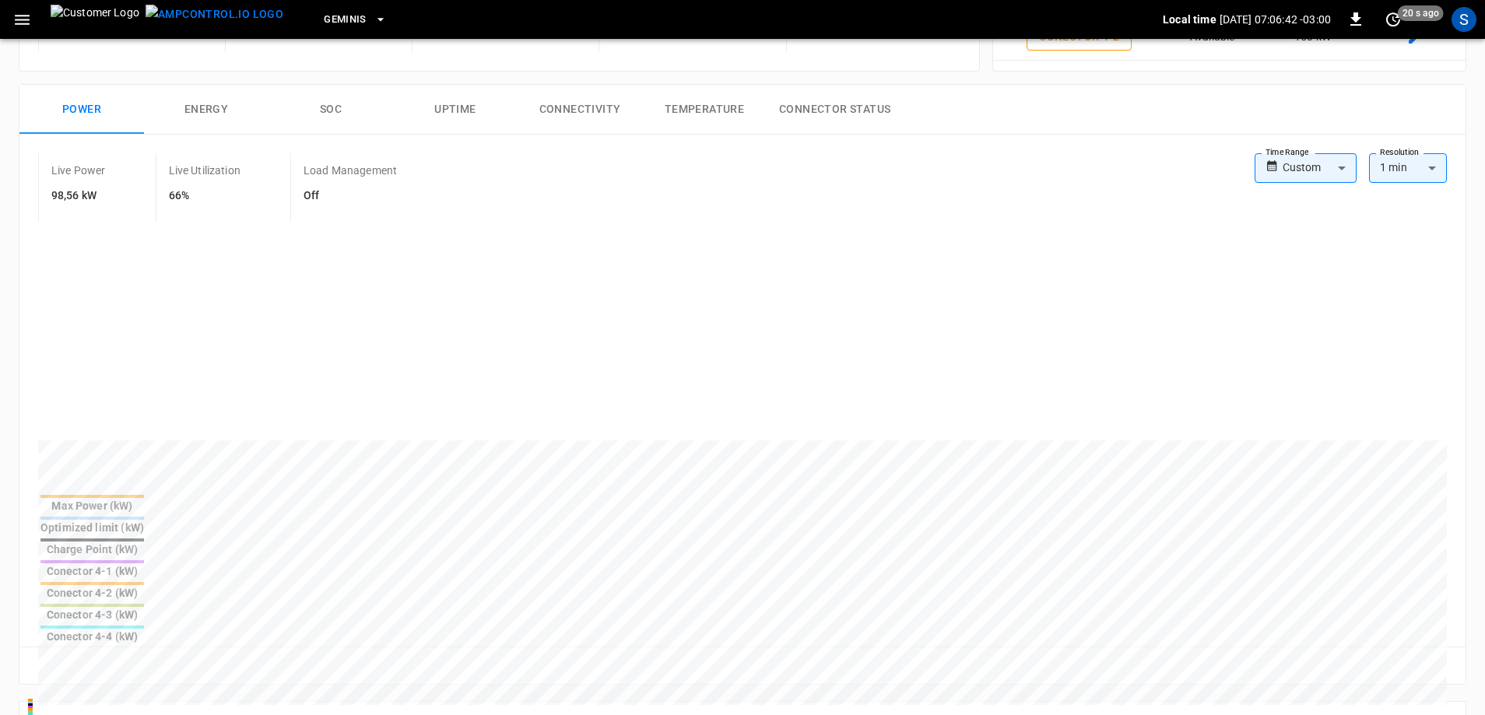
click at [145, 582] on th "Conector 4-2 (kW)" at bounding box center [92, 592] width 105 height 20
click at [144, 542] on div "Charge Point (kW)" at bounding box center [92, 550] width 104 height 16
click at [144, 520] on div "Optimized limit (kW)" at bounding box center [92, 528] width 104 height 16
click at [144, 512] on div "Max Power (kW)" at bounding box center [92, 506] width 104 height 16
click at [144, 585] on div "Conector 4-2 (kW)" at bounding box center [92, 593] width 104 height 16
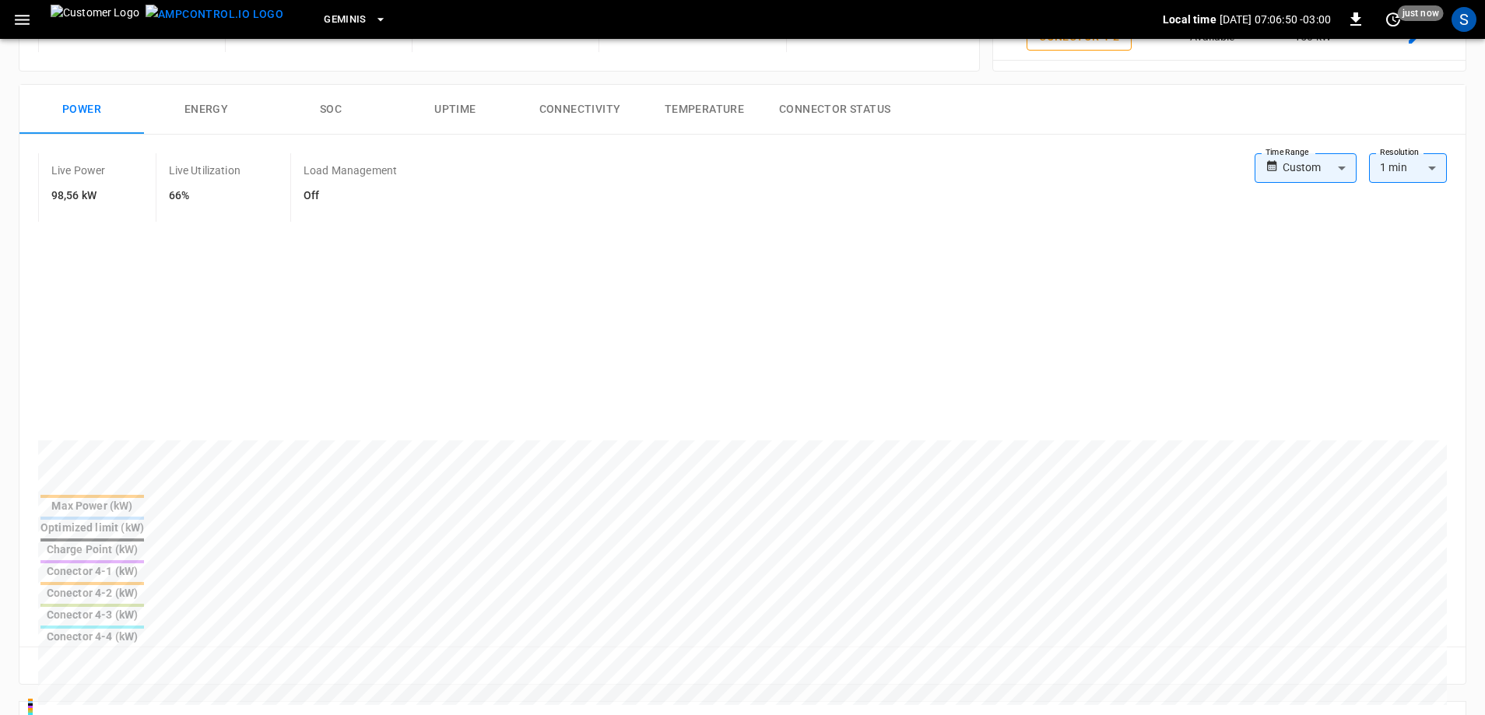
drag, startPoint x: 975, startPoint y: 511, endPoint x: 772, endPoint y: 497, distance: 202.9
click at [144, 607] on div "Conector 4-3 (kW)" at bounding box center [92, 615] width 104 height 16
click at [145, 560] on th "Conector 4-1 (kW)" at bounding box center [92, 570] width 105 height 20
click at [145, 625] on th "Conector 4-4 (kW)" at bounding box center [92, 635] width 105 height 20
click at [144, 520] on div "Optimized limit (kW)" at bounding box center [92, 528] width 104 height 16
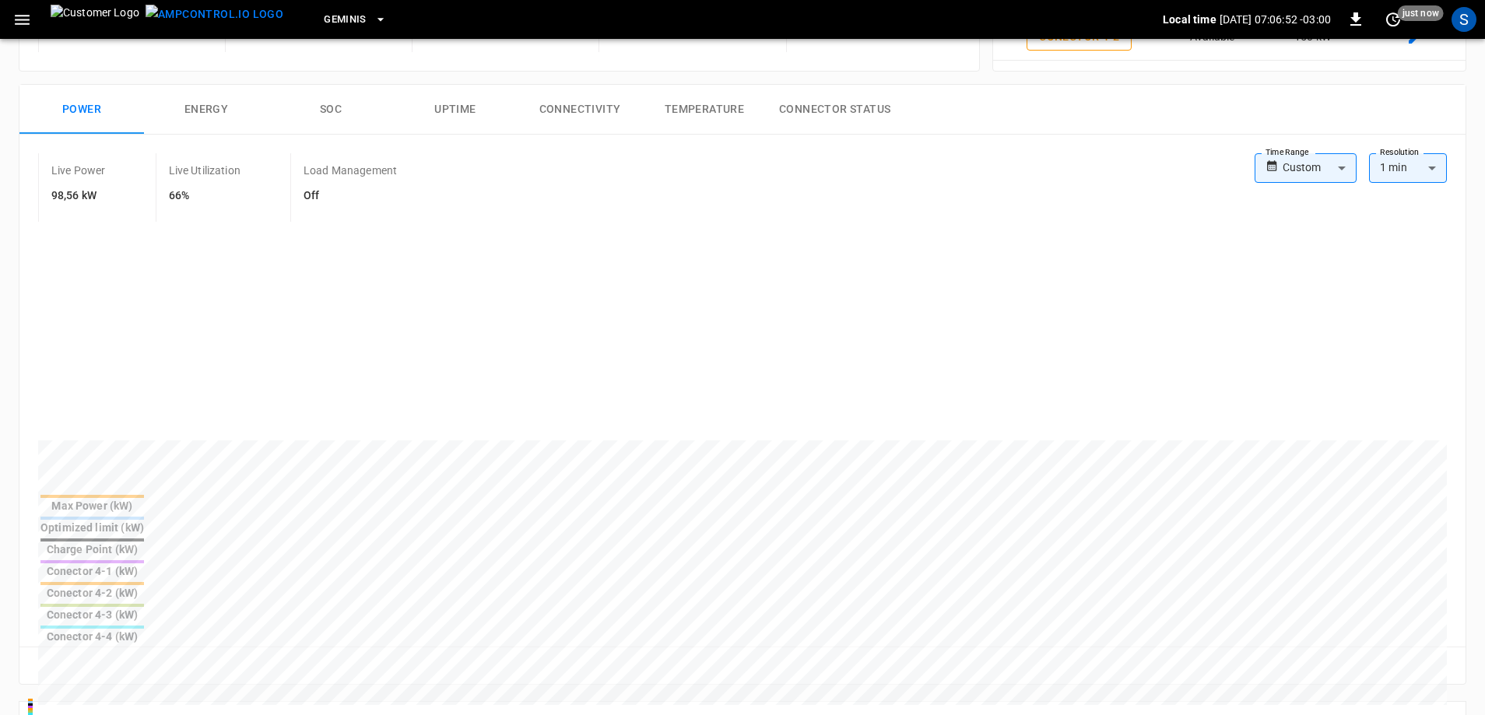
click at [144, 520] on div "Optimized limit (kW)" at bounding box center [92, 528] width 104 height 16
click at [144, 513] on div "Max Power (kW)" at bounding box center [92, 506] width 104 height 16
click at [144, 564] on div "Conector 4-1 (kW)" at bounding box center [92, 572] width 104 height 16
click at [144, 585] on div "Conector 4-2 (kW)" at bounding box center [92, 593] width 104 height 16
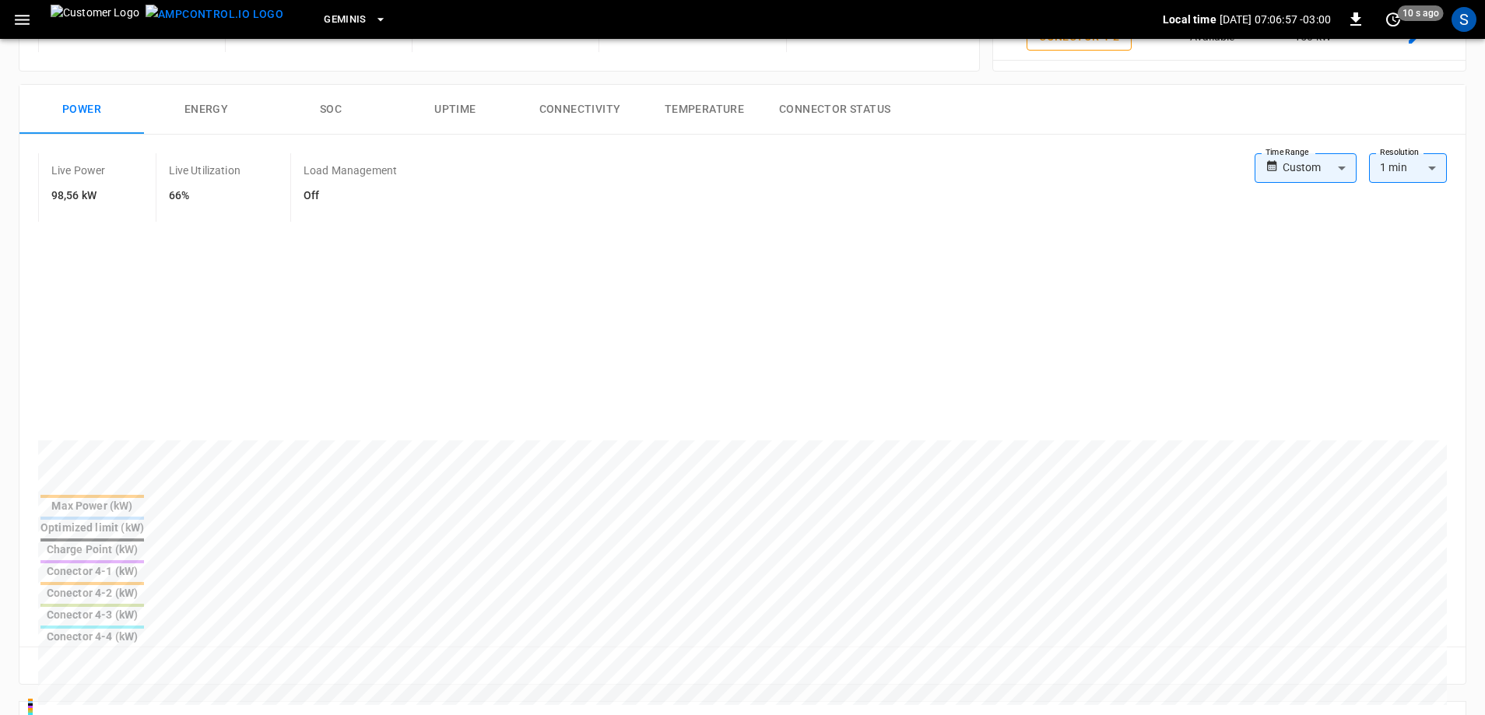
click at [144, 564] on div "Conector 4-1 (kW)" at bounding box center [92, 572] width 104 height 16
click at [144, 585] on div "Conector 4-2 (kW)" at bounding box center [92, 593] width 104 height 16
click at [144, 604] on div at bounding box center [92, 605] width 104 height 3
click at [144, 585] on div "Conector 4-2 (kW)" at bounding box center [92, 593] width 104 height 16
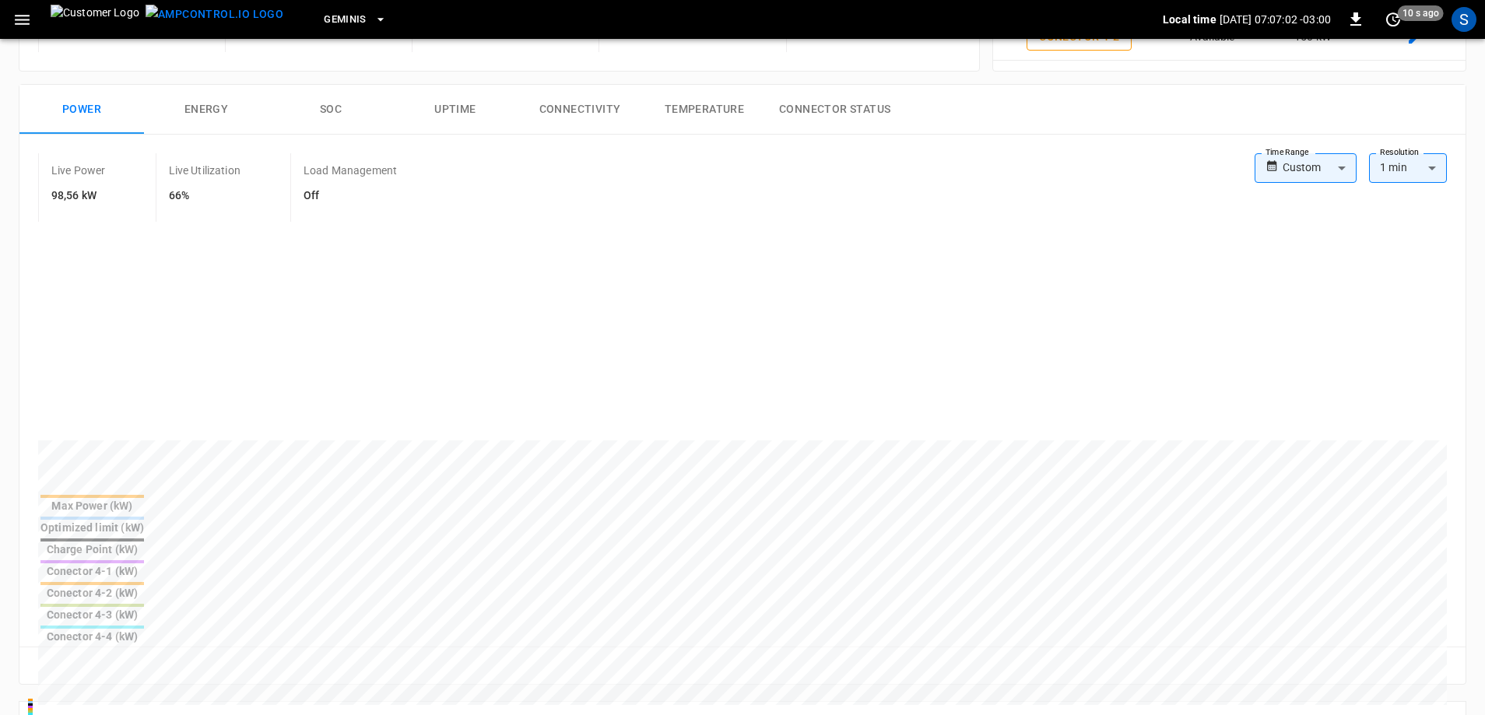
click at [145, 625] on th "Conector 4-4 (kW)" at bounding box center [92, 635] width 105 height 20
drag, startPoint x: 600, startPoint y: 511, endPoint x: 524, endPoint y: 503, distance: 76.8
click at [144, 542] on div "Charge Point (kW)" at bounding box center [92, 550] width 104 height 16
drag, startPoint x: 503, startPoint y: 503, endPoint x: 450, endPoint y: 505, distance: 53.0
click at [144, 520] on div "Optimized limit (kW)" at bounding box center [92, 528] width 104 height 16
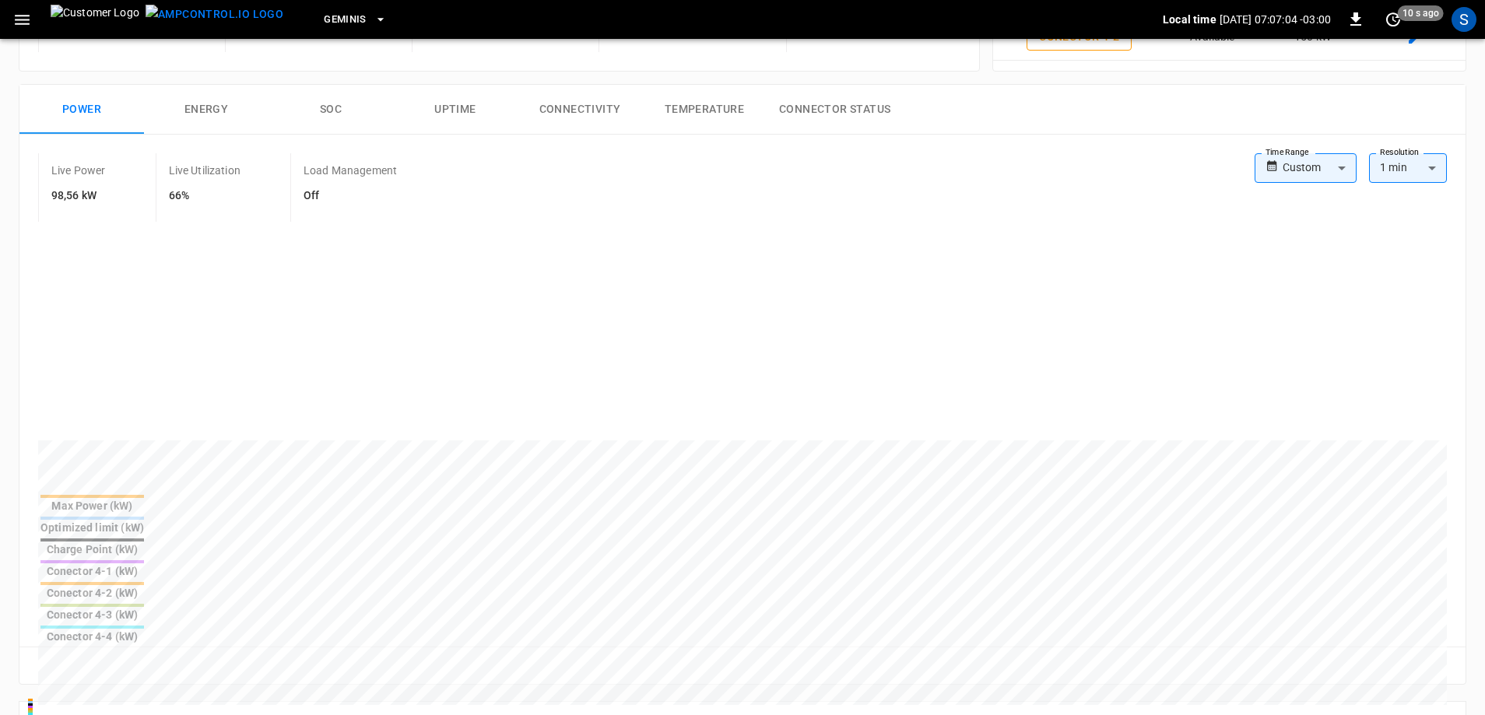
click at [144, 505] on div "Max Power (kW)" at bounding box center [92, 506] width 104 height 16
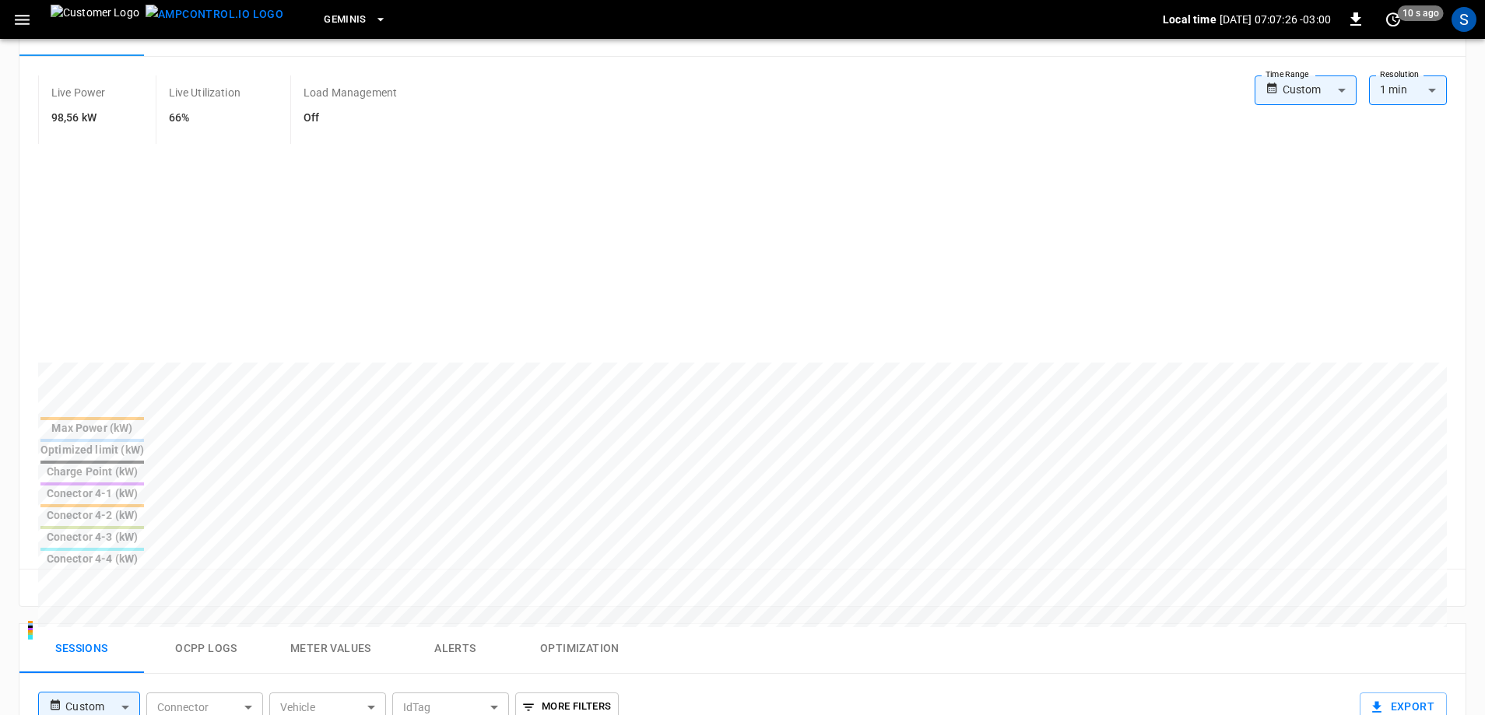
scroll to position [0, 0]
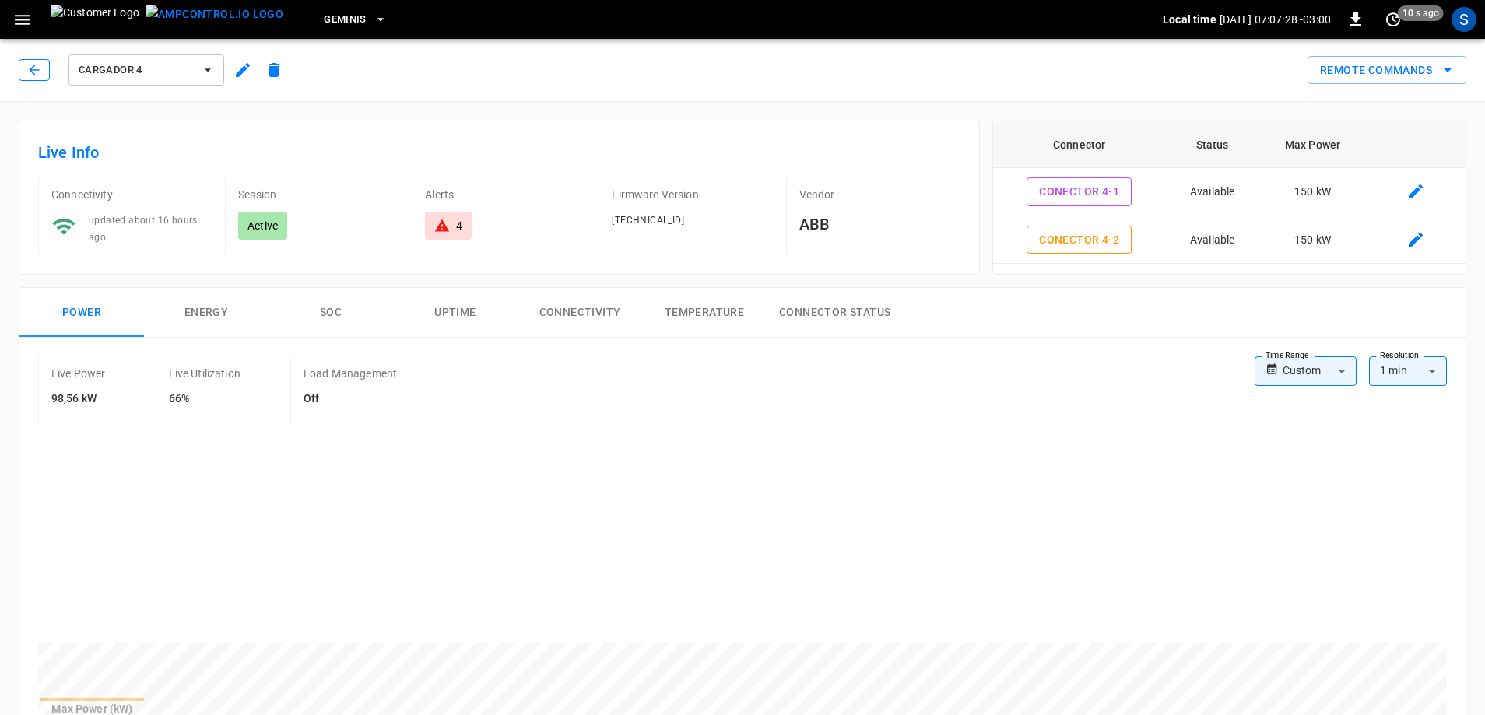
click at [40, 72] on icon "button" at bounding box center [34, 70] width 16 height 16
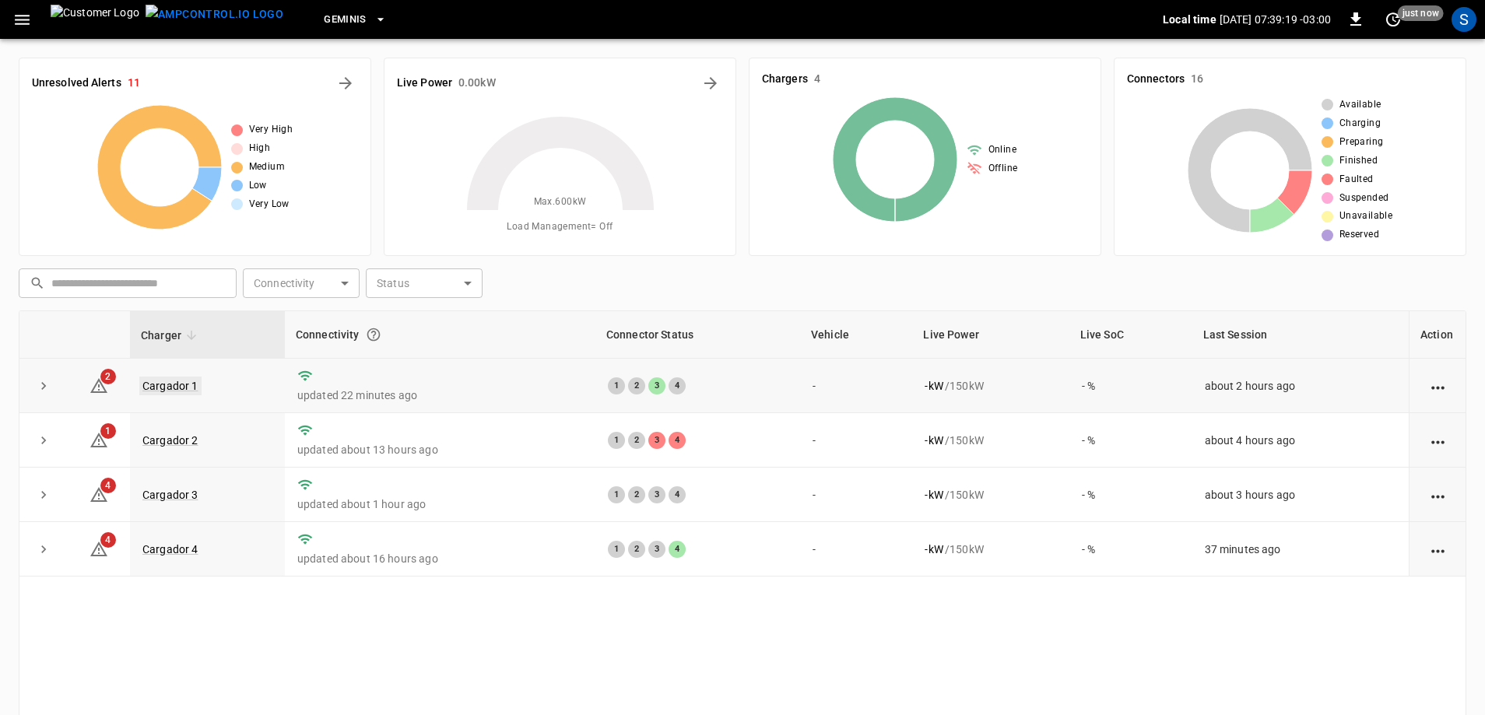
click at [169, 385] on link "Cargador 1" at bounding box center [170, 386] width 62 height 19
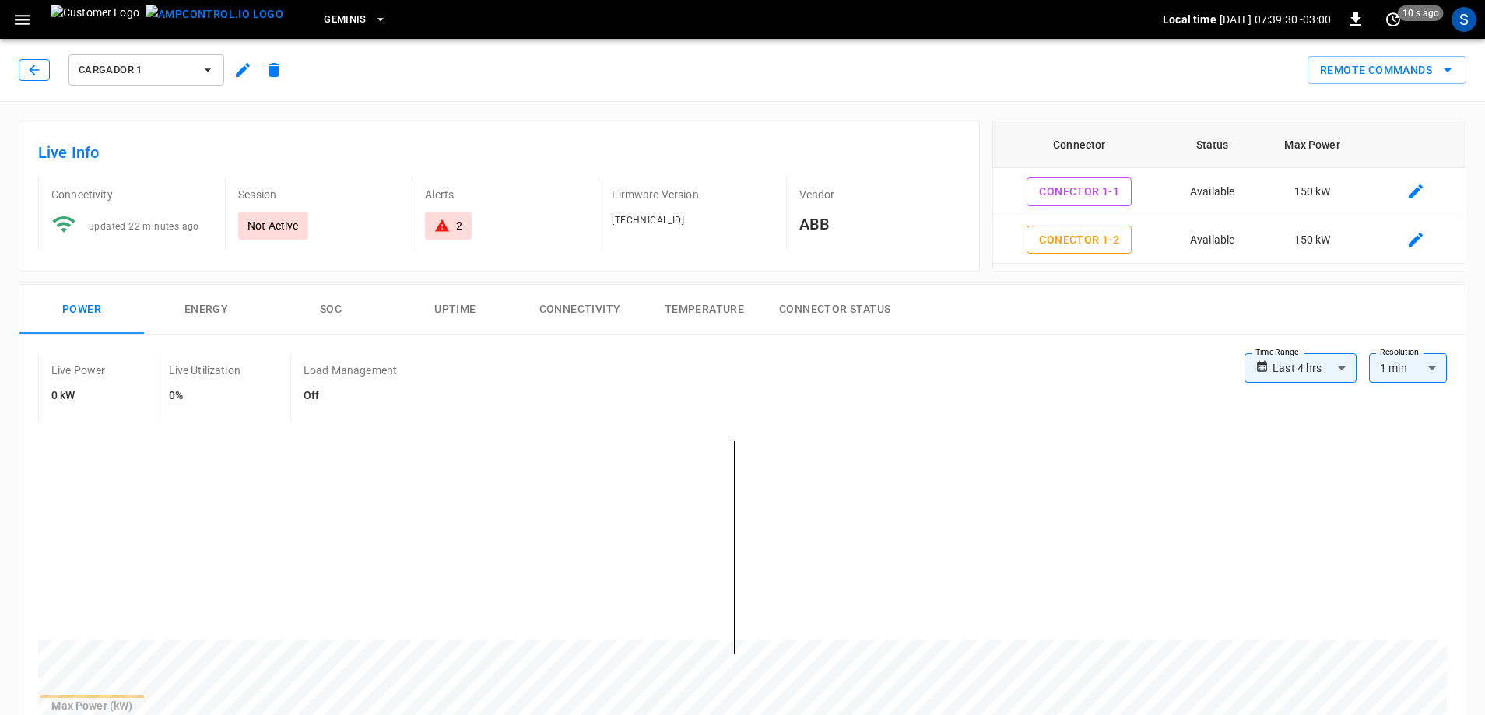
click at [35, 74] on icon "button" at bounding box center [34, 70] width 16 height 16
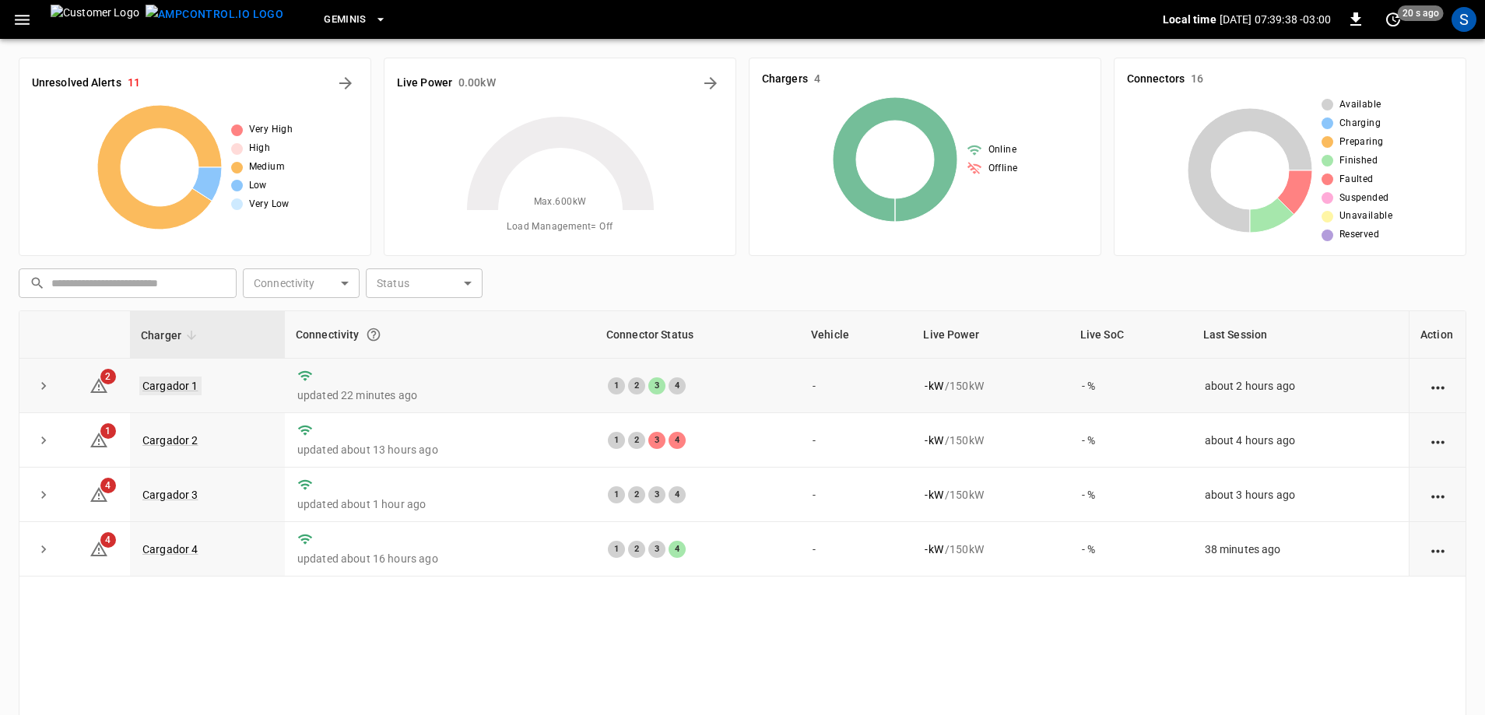
click at [167, 384] on link "Cargador 1" at bounding box center [170, 386] width 62 height 19
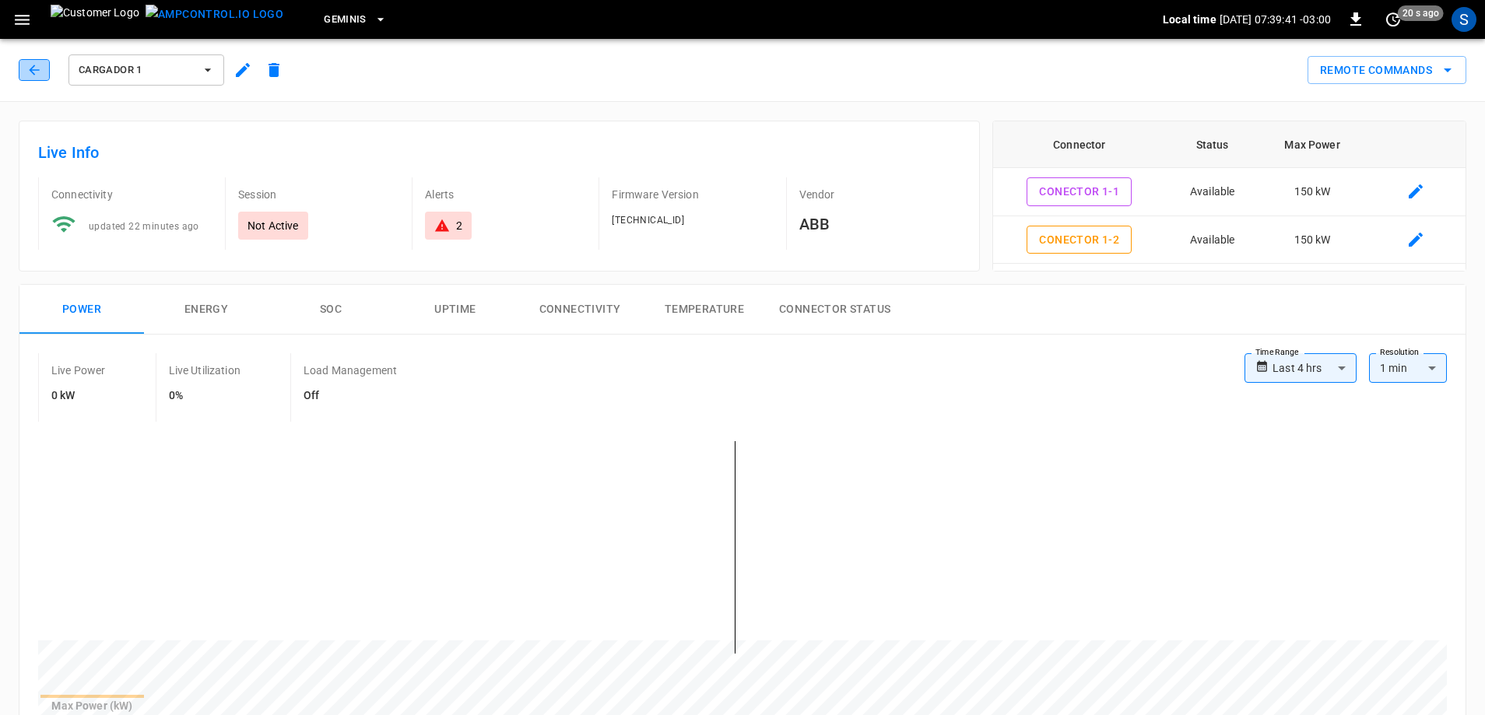
click at [38, 65] on icon "button" at bounding box center [34, 70] width 16 height 16
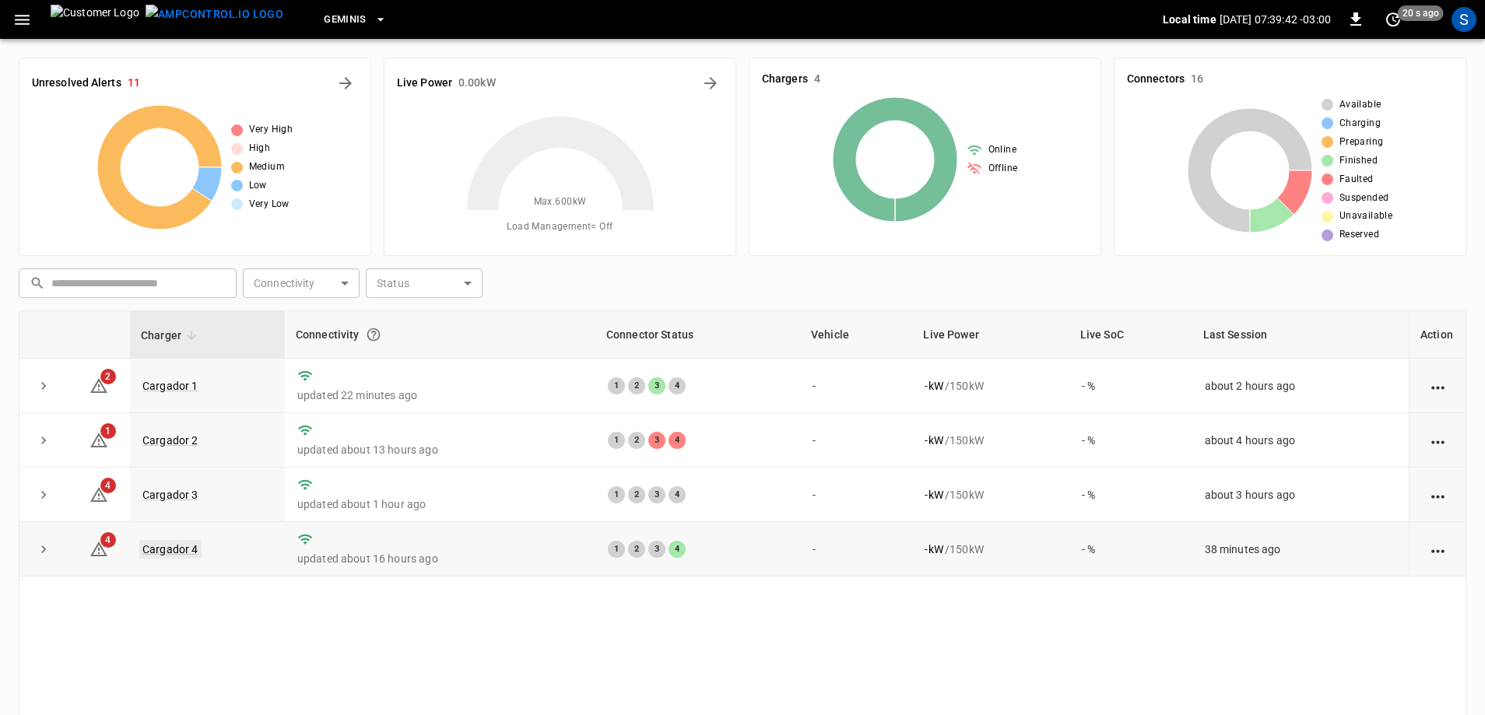
click at [183, 552] on link "Cargador 4" at bounding box center [170, 549] width 62 height 19
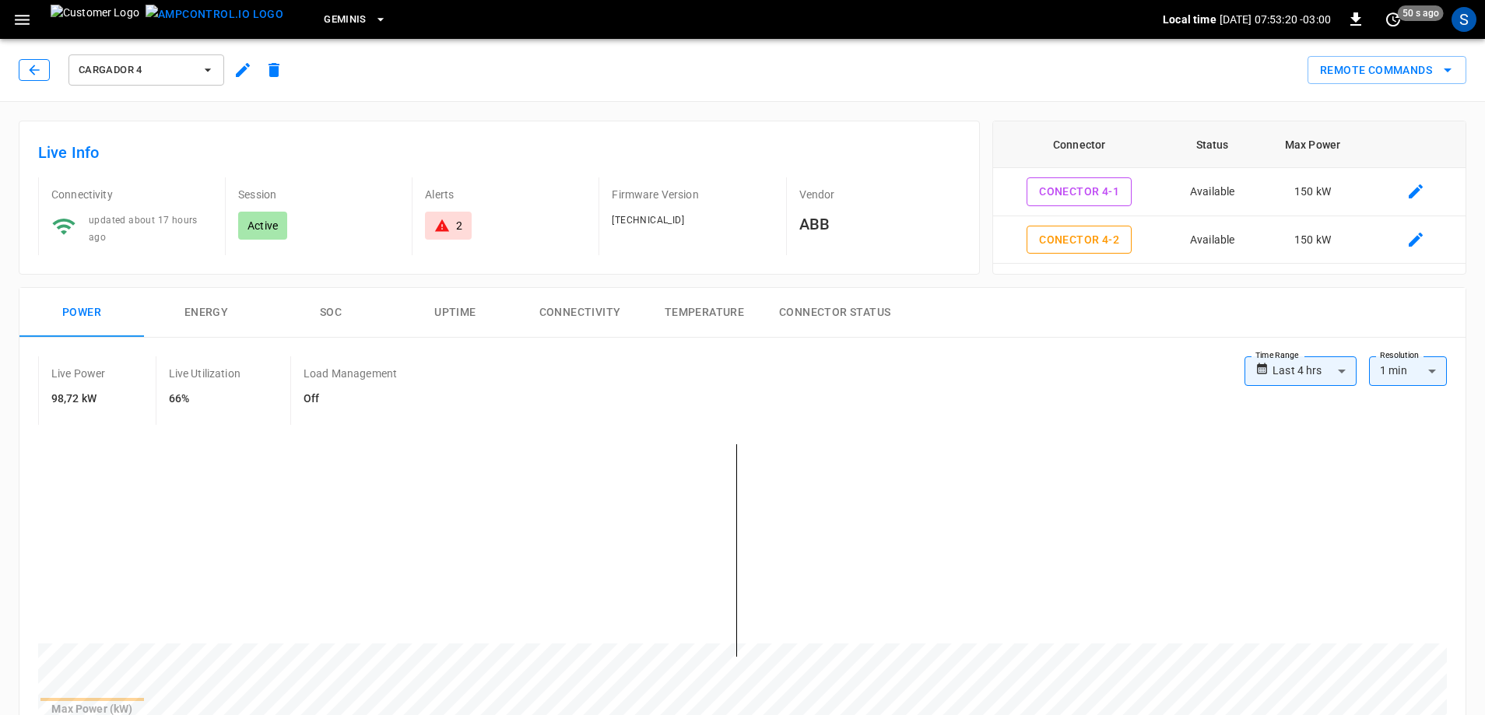
click at [44, 71] on button "button" at bounding box center [34, 70] width 31 height 22
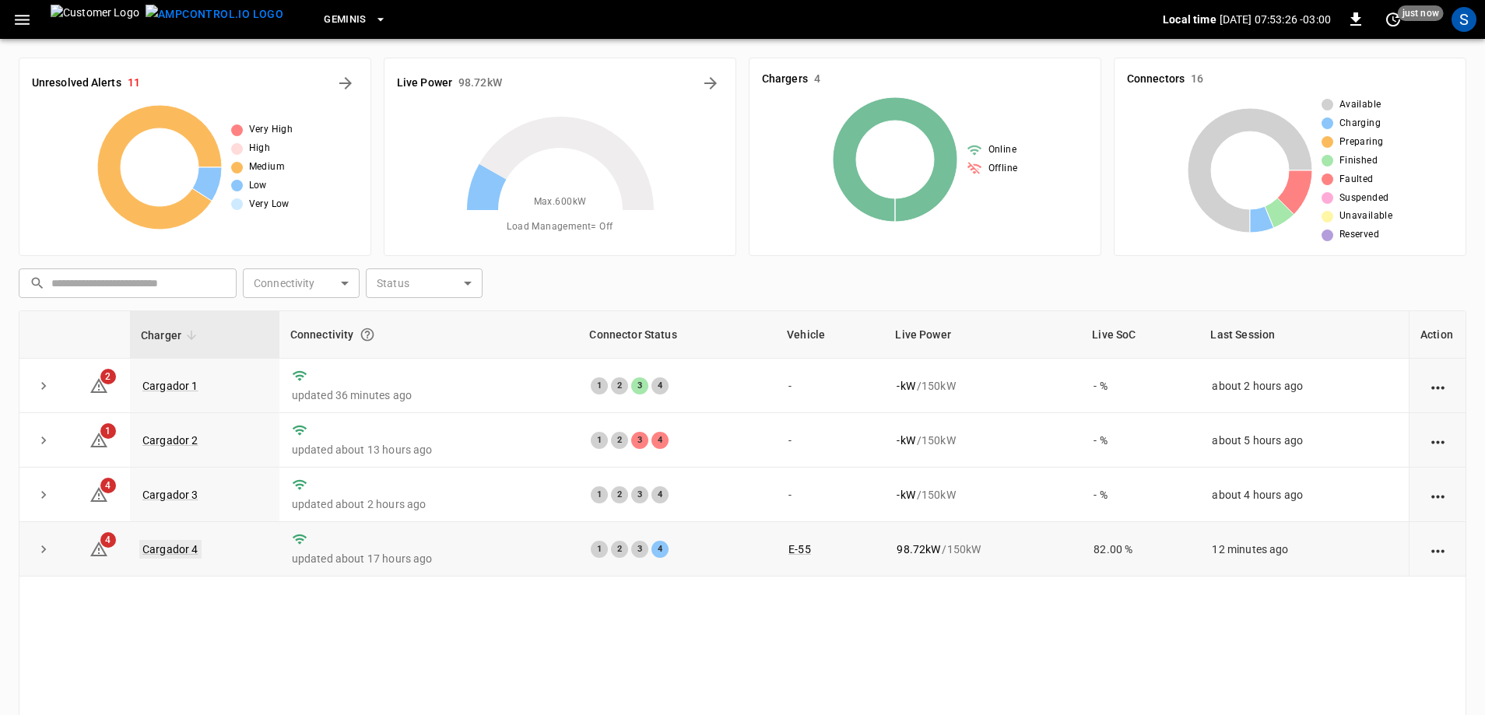
click at [184, 554] on link "Cargador 4" at bounding box center [170, 549] width 62 height 19
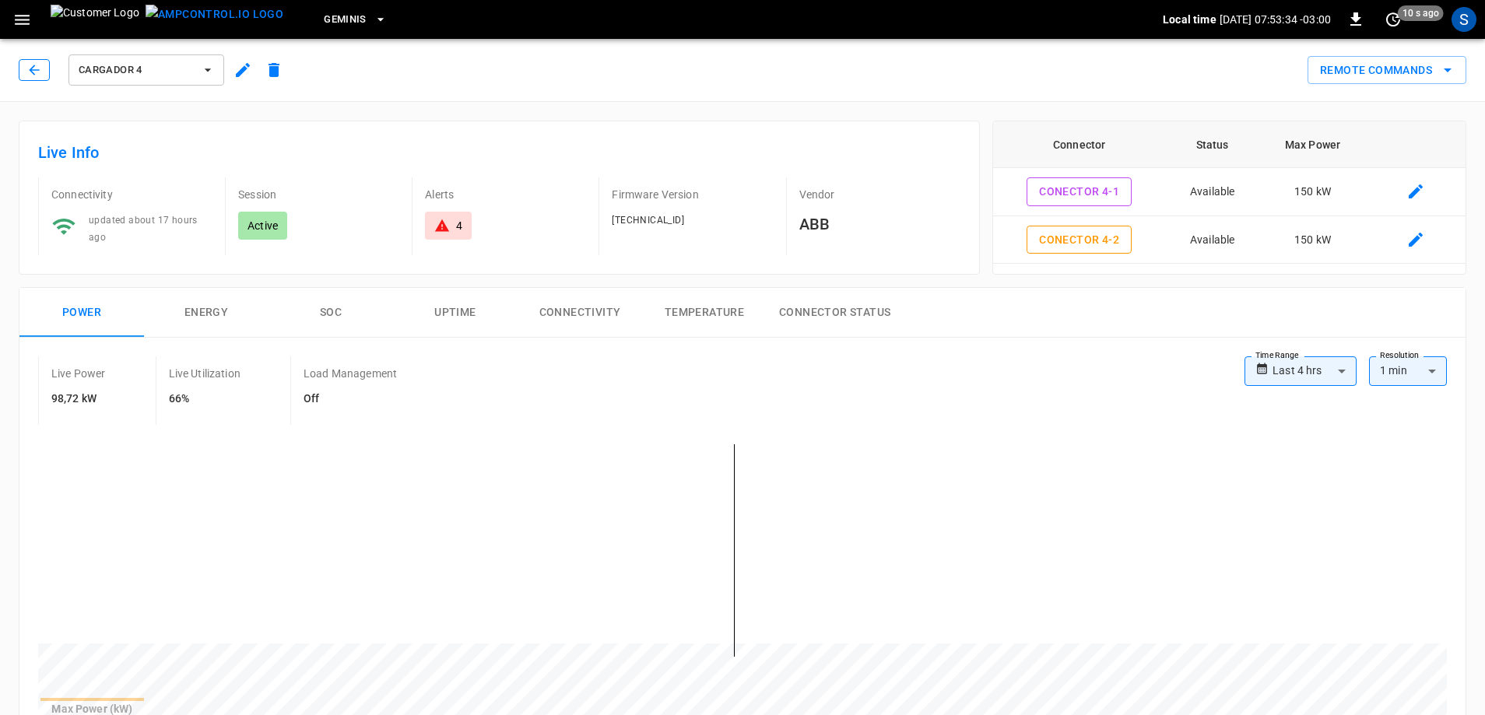
click at [50, 63] on div "Cargador 4" at bounding box center [154, 69] width 271 height 37
click at [43, 65] on button "button" at bounding box center [34, 70] width 31 height 22
